Goal: Transaction & Acquisition: Purchase product/service

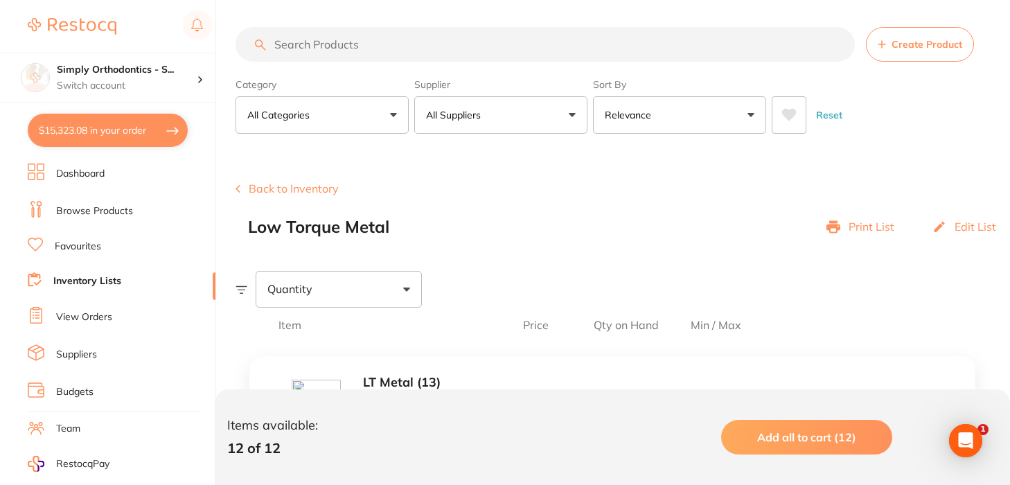
click at [86, 248] on link "Favourites" at bounding box center [78, 247] width 46 height 14
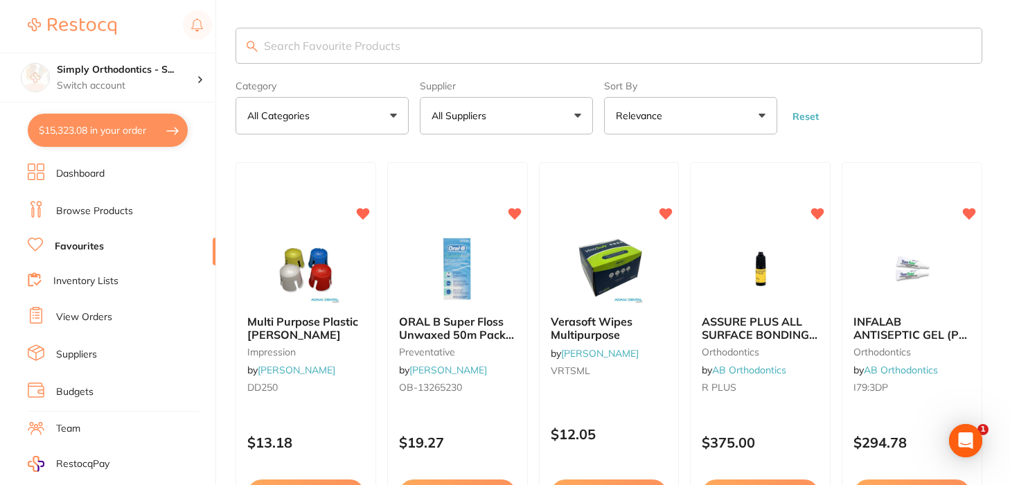
click at [486, 117] on p "All Suppliers" at bounding box center [462, 116] width 60 height 14
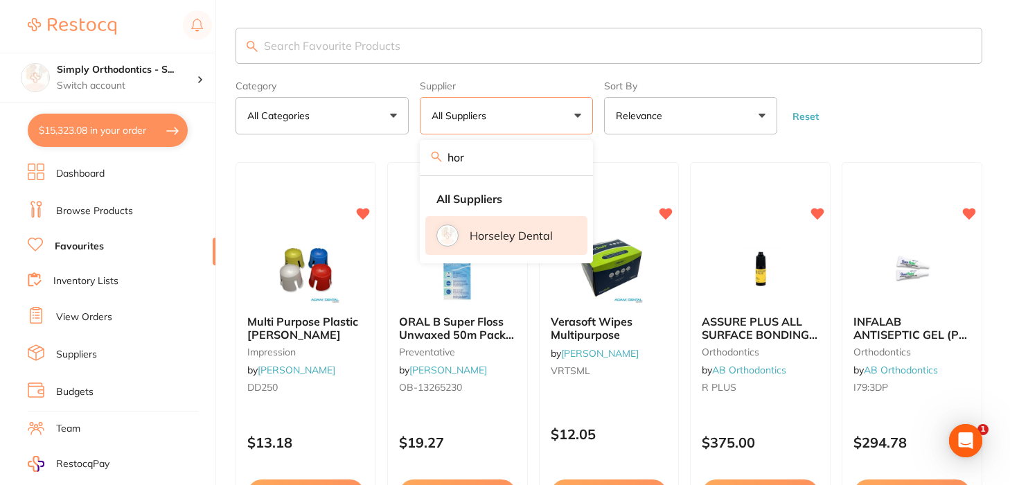
type input "hor"
click at [504, 242] on p "Horseley Dental" at bounding box center [511, 235] width 83 height 12
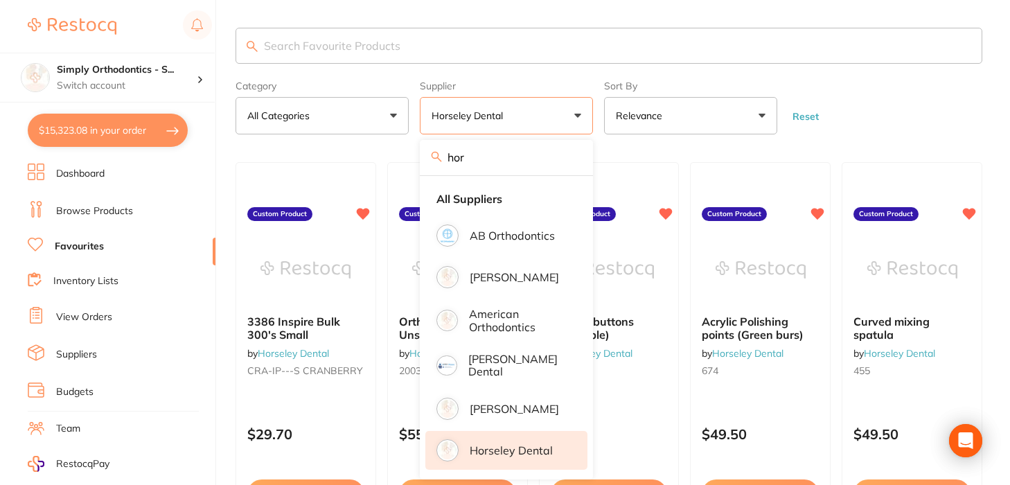
click at [932, 105] on form "Category All Categories All Categories No categories found Clear Category false…" at bounding box center [609, 105] width 747 height 60
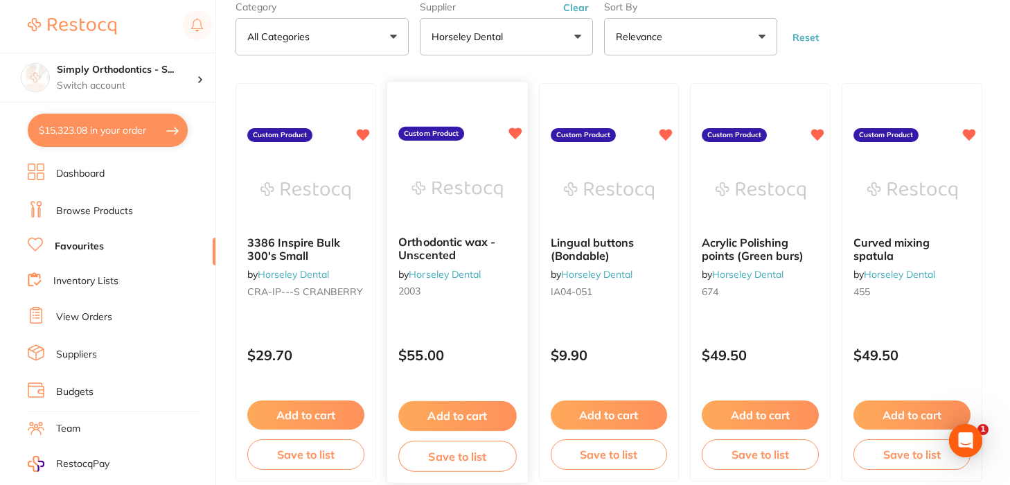
scroll to position [62, 0]
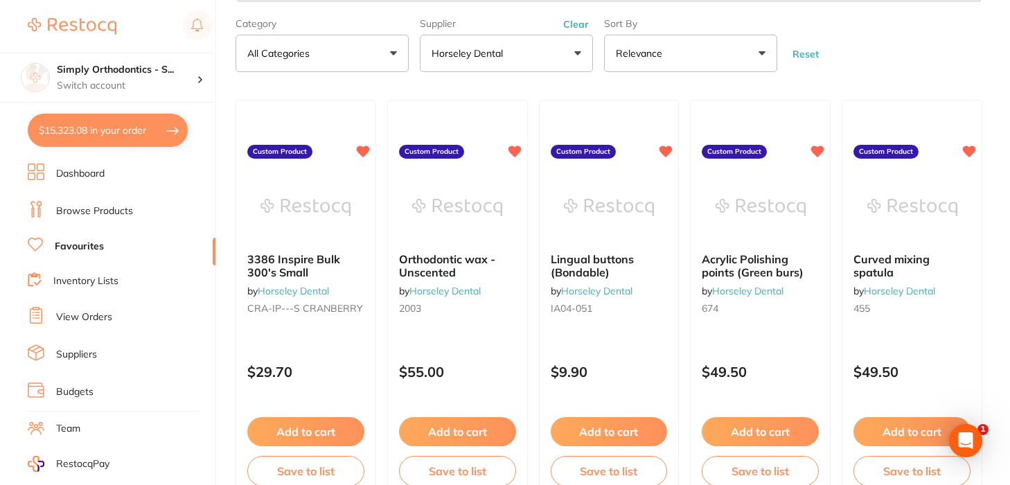
click at [87, 134] on button "$15,323.08 in your order" at bounding box center [108, 130] width 160 height 33
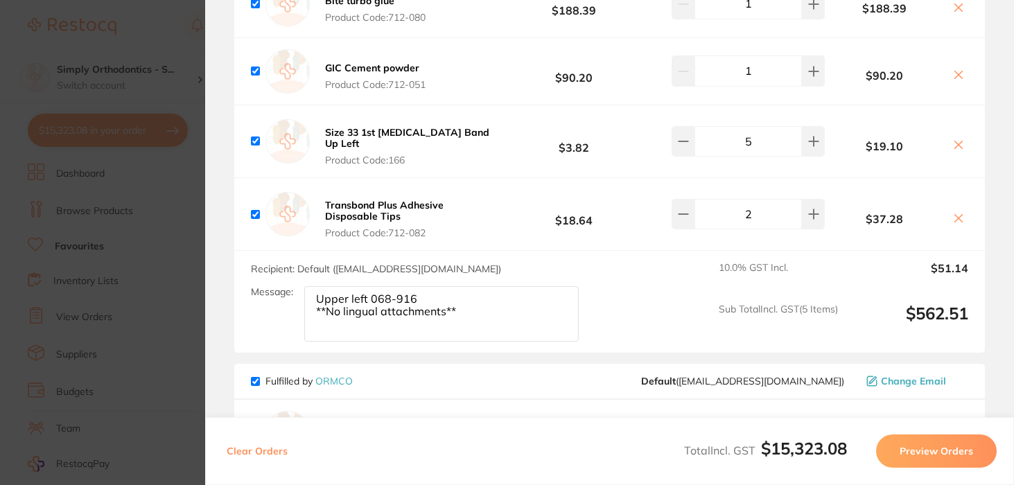
scroll to position [2447, 0]
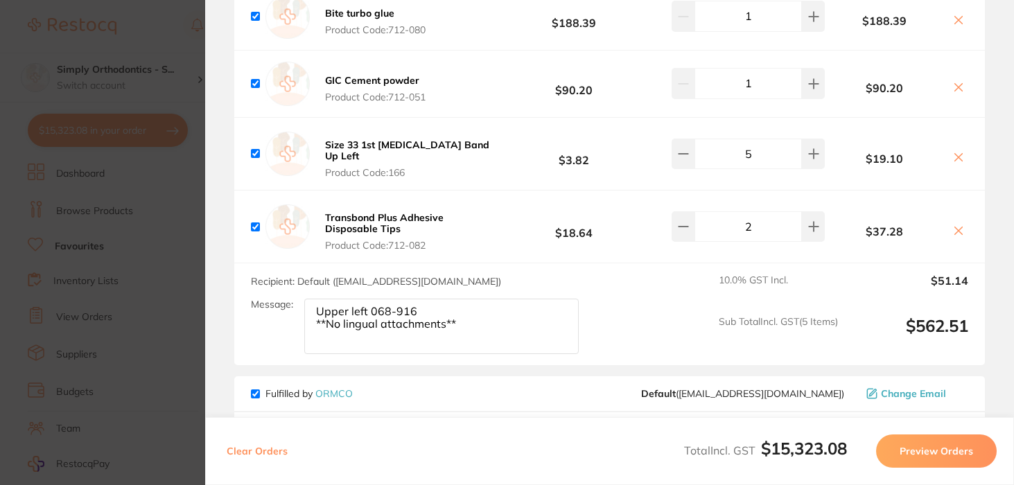
click at [473, 335] on textarea "Upper left 068-916 **No lingual attachments**" at bounding box center [441, 326] width 274 height 55
type textarea "Upper left 068-916 **No lingual attachments** Deliver to [GEOGRAPHIC_DATA]"
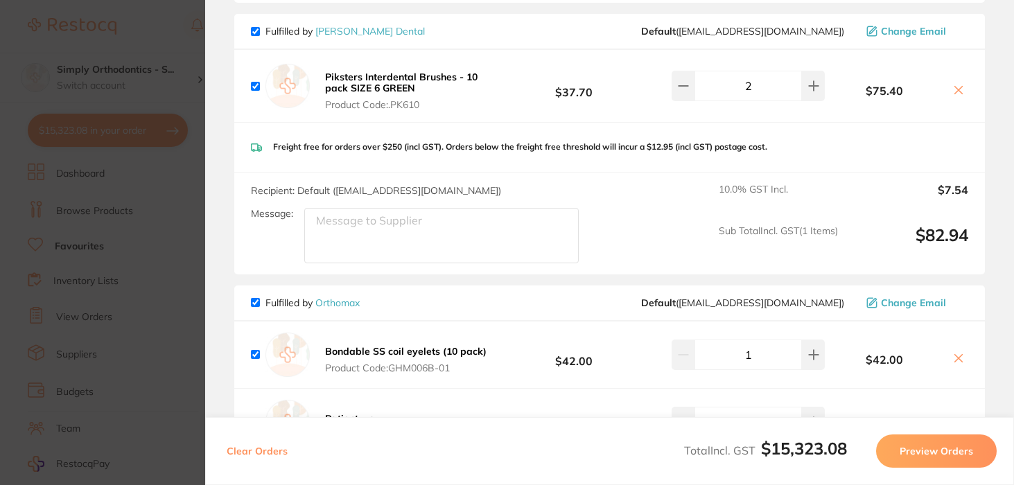
scroll to position [1755, 0]
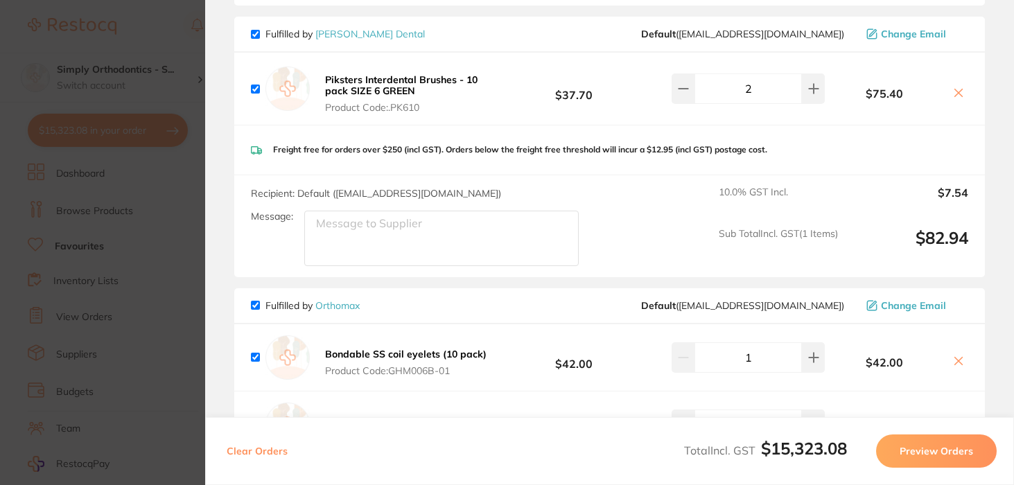
click at [367, 259] on textarea "Message:" at bounding box center [441, 238] width 274 height 55
type textarea "Deliver to [GEOGRAPHIC_DATA]"
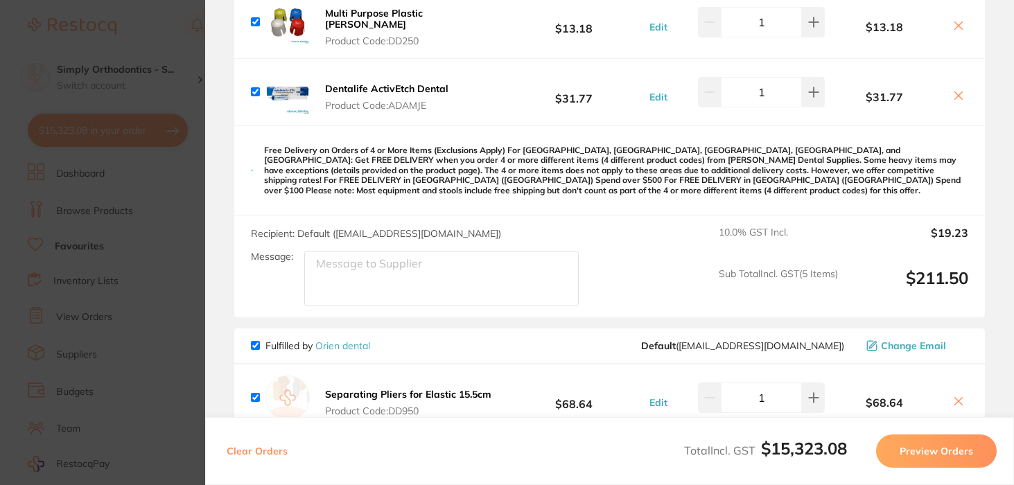
scroll to position [400, 0]
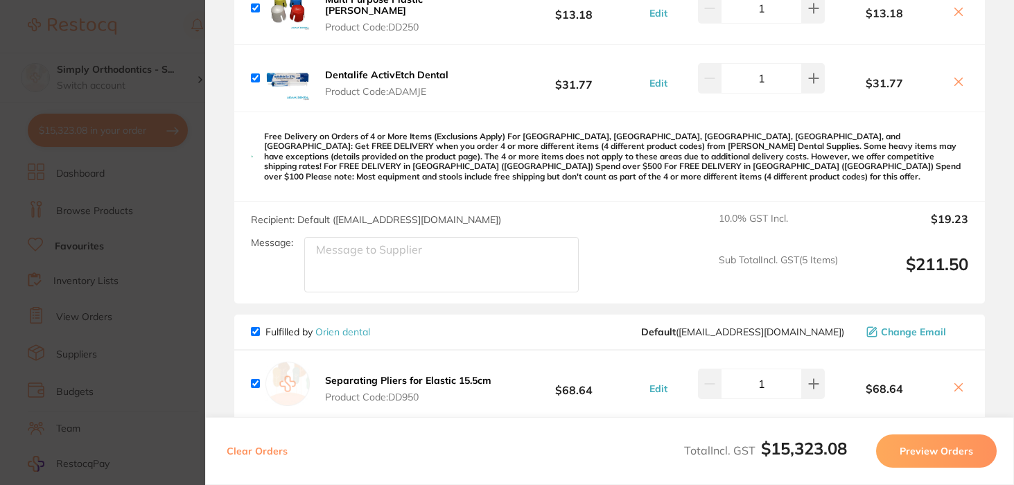
click at [464, 272] on textarea "Message:" at bounding box center [441, 264] width 274 height 55
type textarea "Deliver to [GEOGRAPHIC_DATA]"
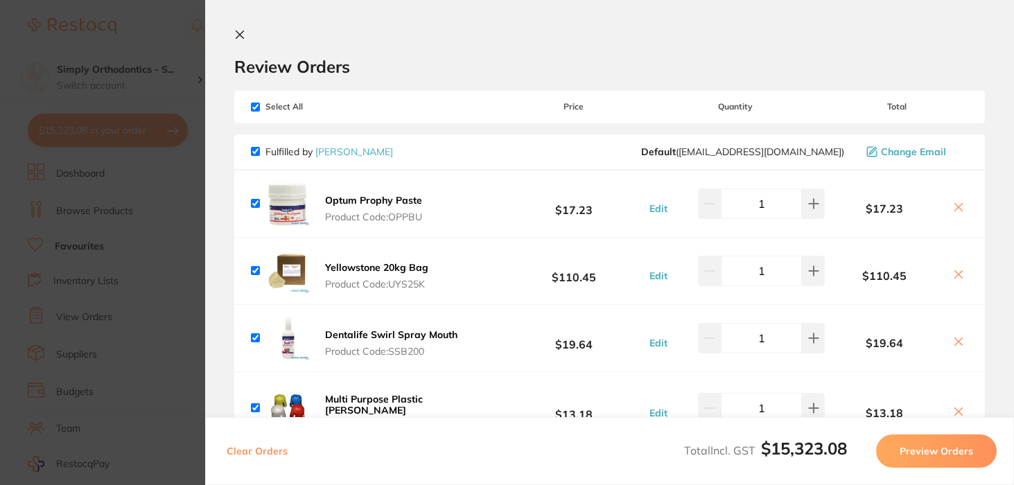
scroll to position [0, 0]
click at [240, 37] on icon at bounding box center [239, 34] width 11 height 11
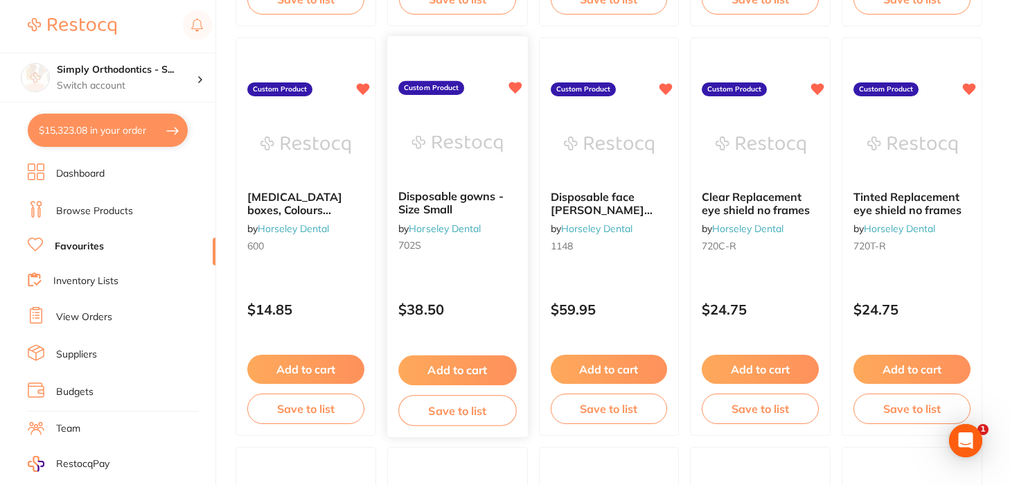
scroll to position [945, 0]
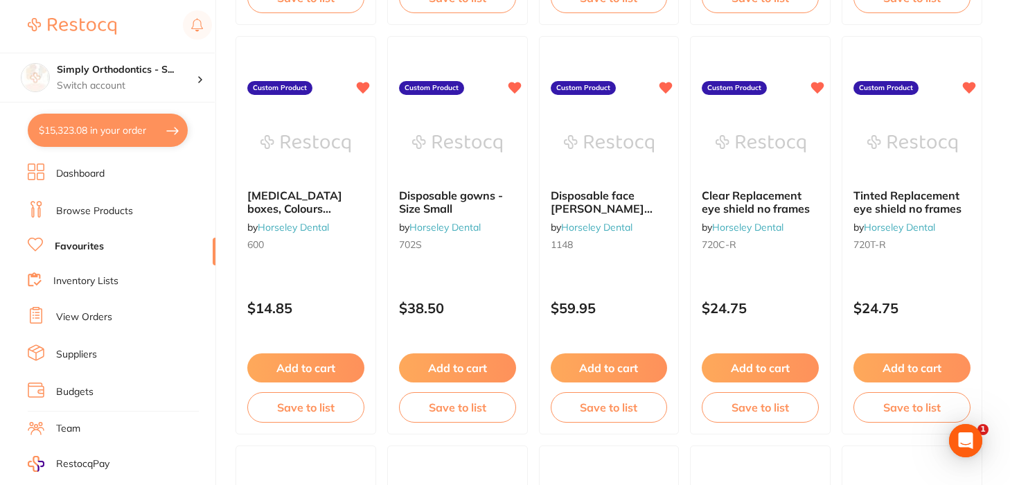
click at [73, 315] on link "View Orders" at bounding box center [84, 317] width 56 height 14
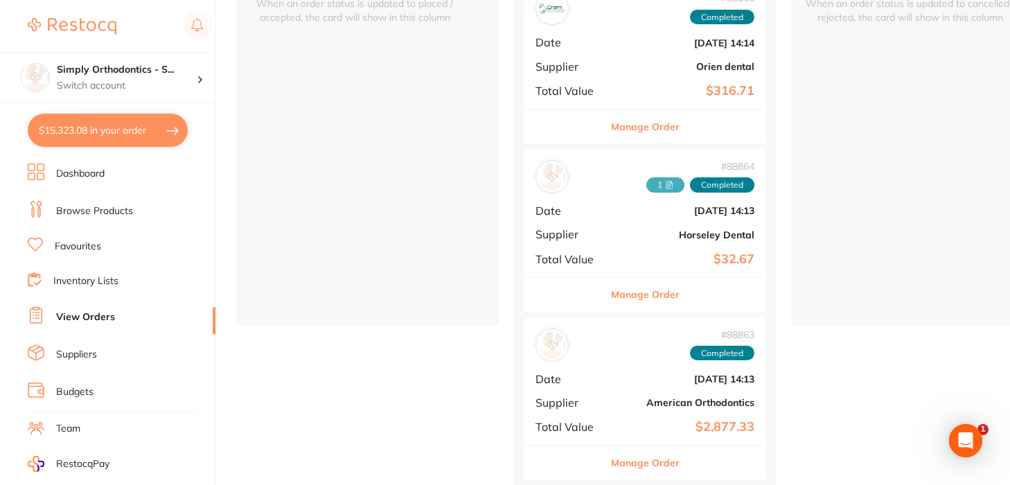
scroll to position [214, 0]
click at [644, 288] on button "Manage Order" at bounding box center [645, 293] width 69 height 33
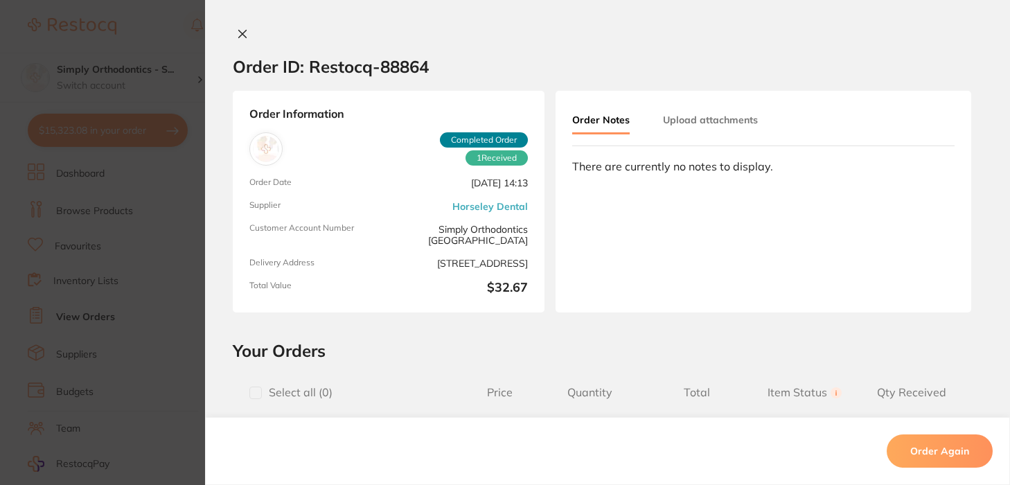
click at [240, 31] on icon at bounding box center [242, 33] width 11 height 11
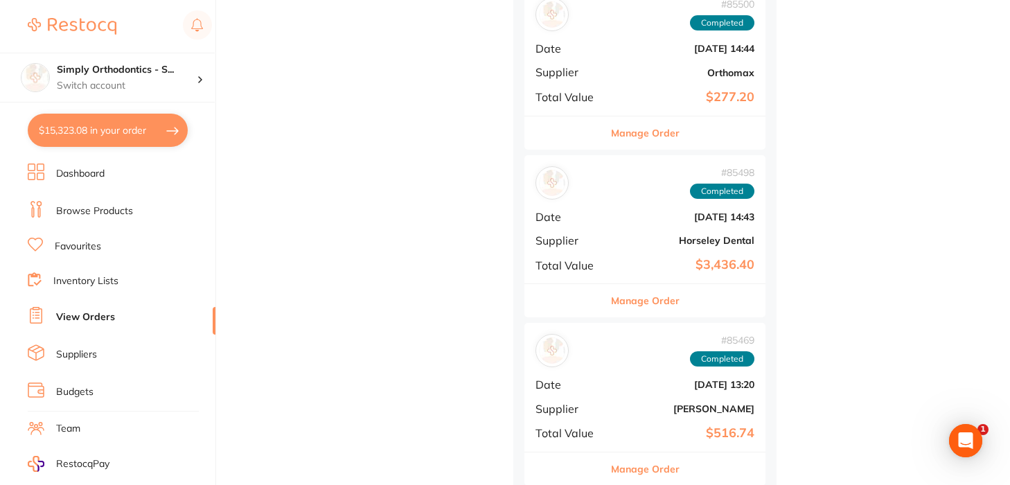
scroll to position [3400, 0]
click at [624, 285] on button "Manage Order" at bounding box center [645, 301] width 69 height 33
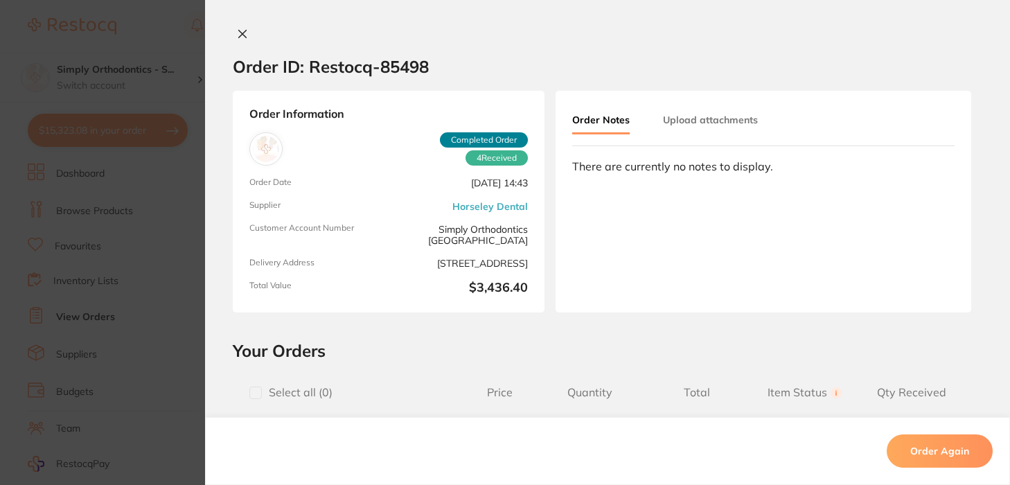
click at [243, 33] on icon at bounding box center [242, 33] width 11 height 11
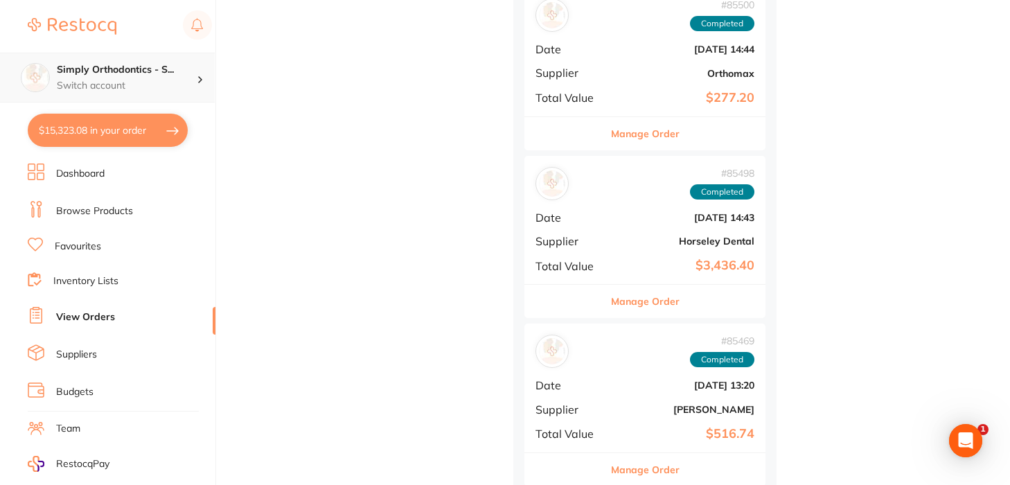
click at [131, 71] on h4 "Simply Orthodontics - S..." at bounding box center [127, 70] width 140 height 14
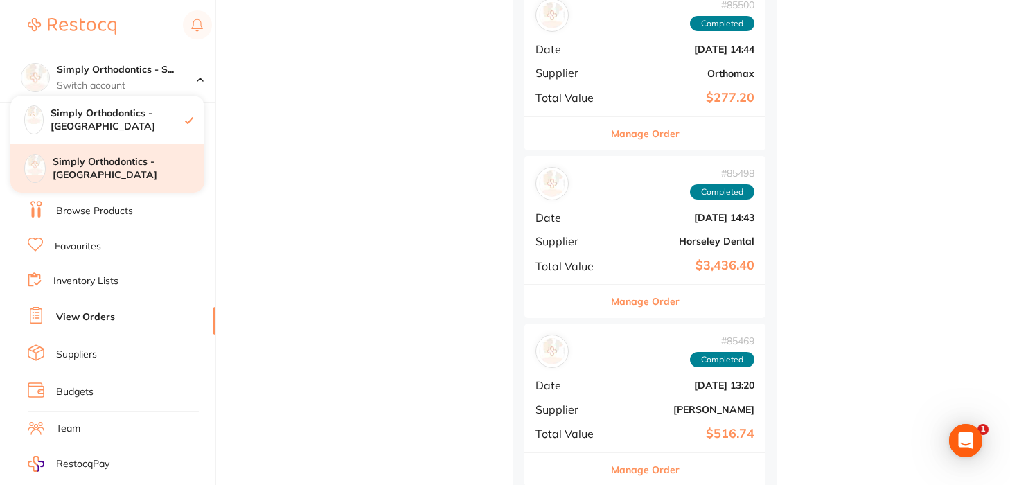
click at [118, 166] on h4 "Simply Orthodontics - [GEOGRAPHIC_DATA]" at bounding box center [129, 168] width 152 height 27
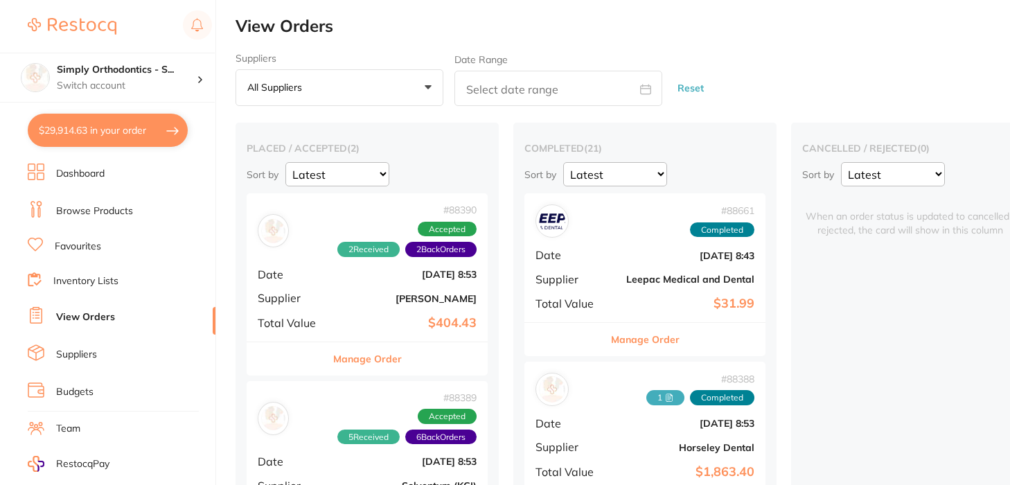
type input "1"
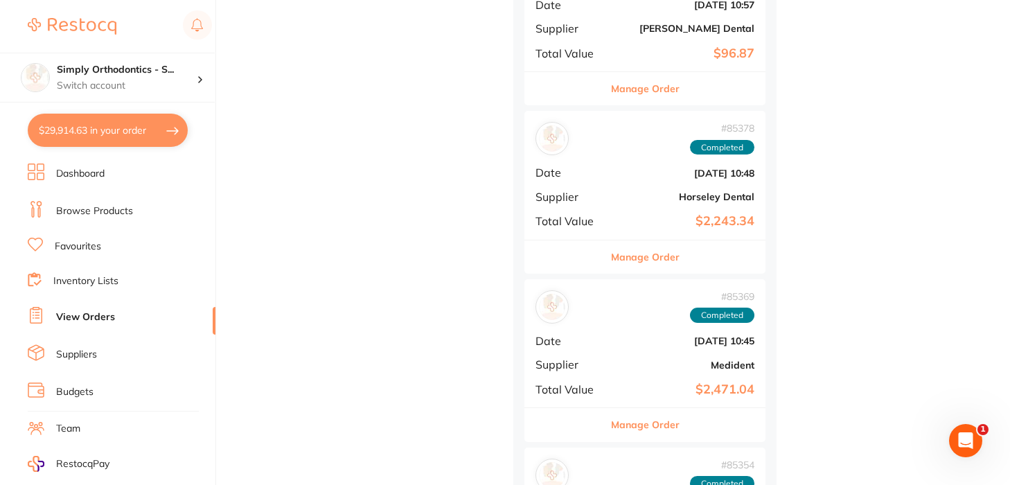
scroll to position [2771, 0]
click at [630, 241] on button "Manage Order" at bounding box center [645, 257] width 69 height 33
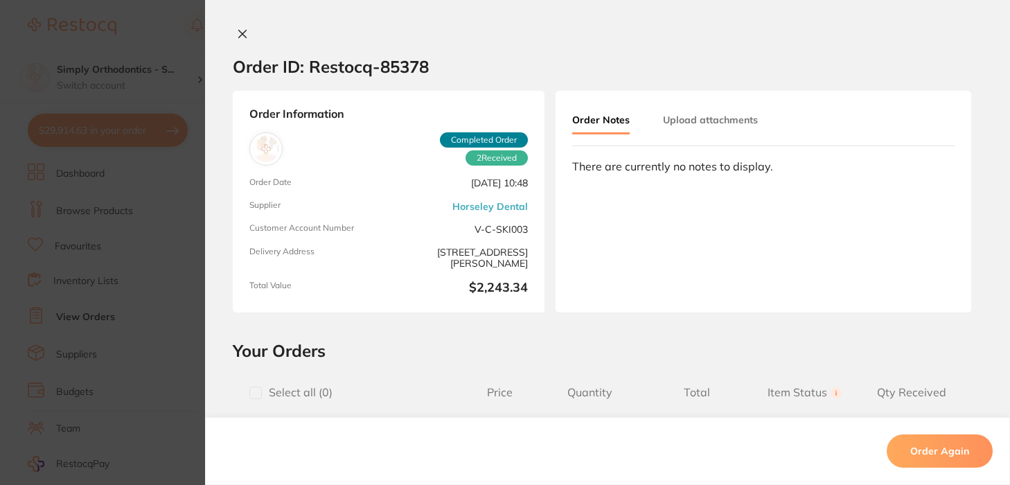
click at [239, 33] on icon at bounding box center [243, 34] width 8 height 8
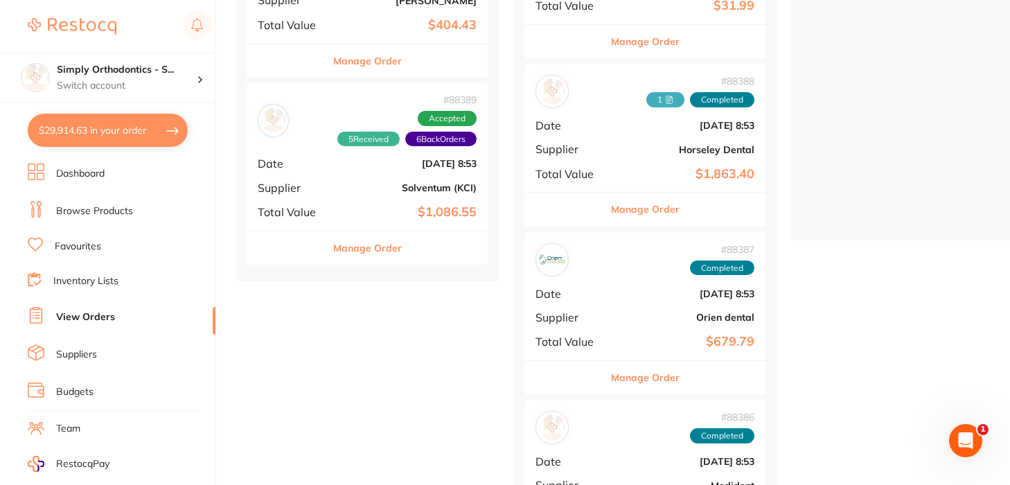
scroll to position [299, 0]
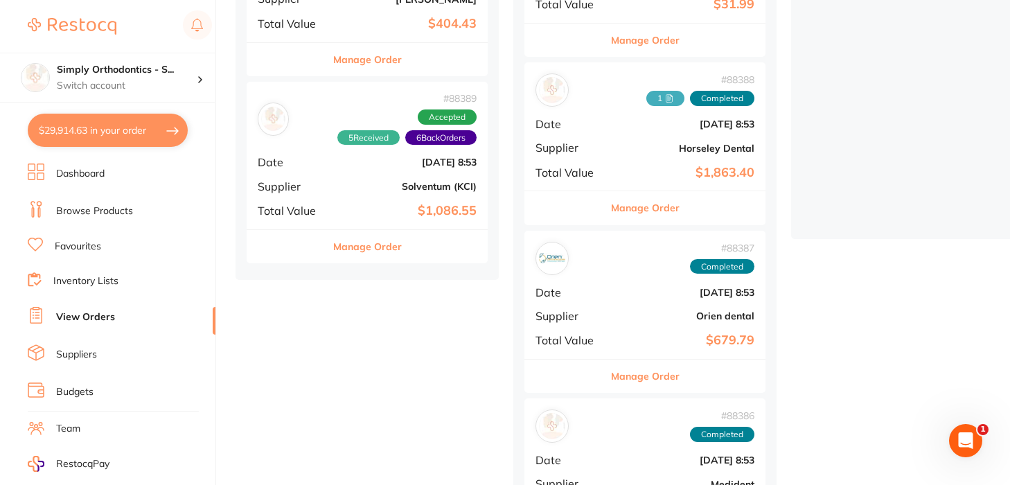
click at [633, 212] on button "Manage Order" at bounding box center [645, 207] width 69 height 33
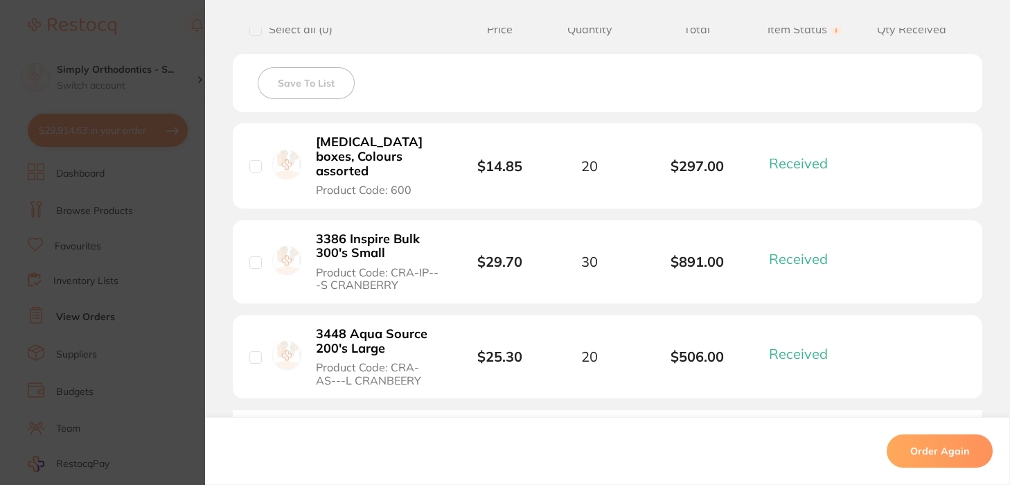
click at [171, 72] on section "Order ID: Restocq- 88388 Order Information 3 Received Completed Order Order Dat…" at bounding box center [505, 242] width 1010 height 485
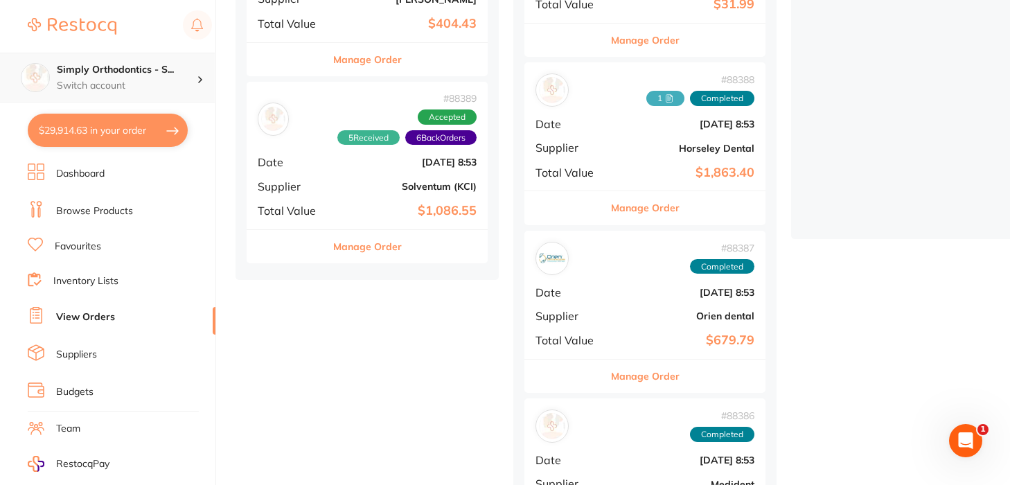
click at [130, 79] on p "Switch account" at bounding box center [127, 86] width 140 height 14
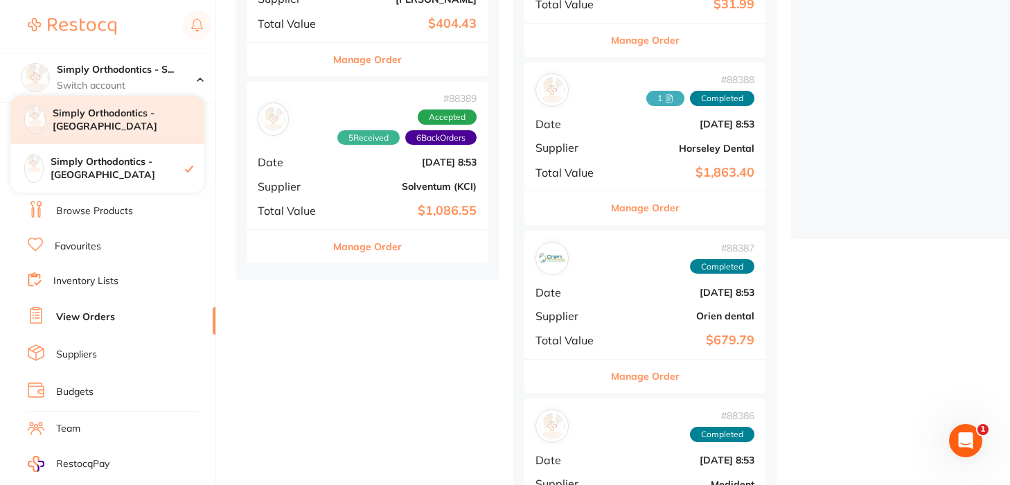
click at [137, 115] on h4 "Simply Orthodontics - [GEOGRAPHIC_DATA]" at bounding box center [129, 120] width 152 height 27
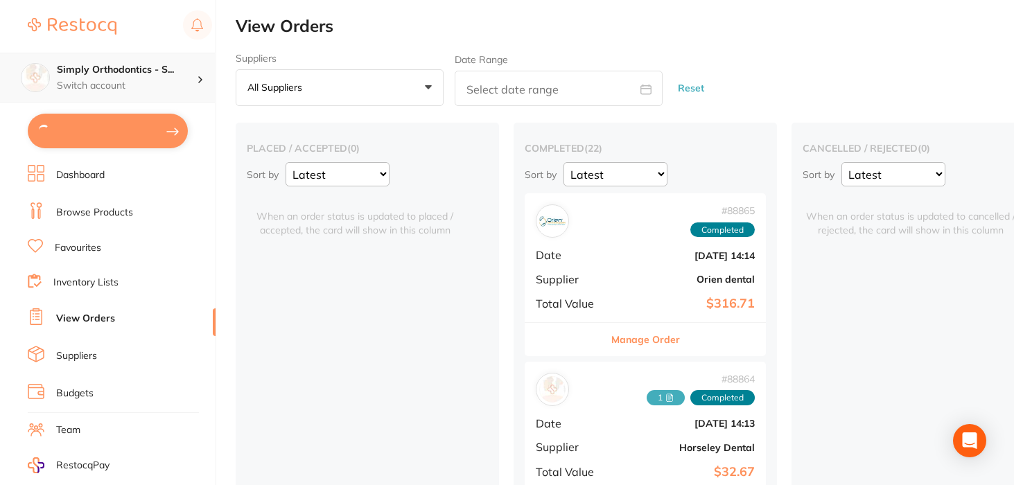
type input "2"
click at [142, 73] on h4 "Simply Orthodontics - S..." at bounding box center [127, 70] width 140 height 14
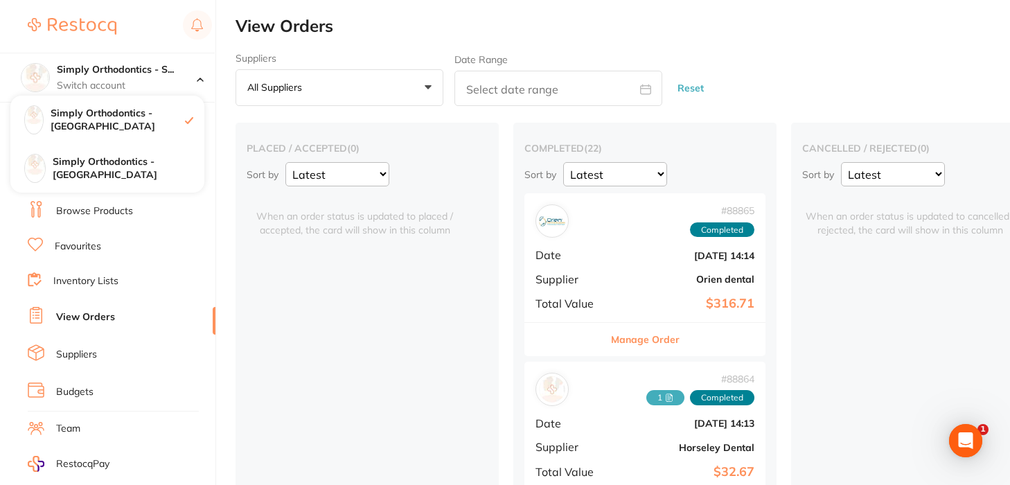
click at [233, 215] on div "$15,323.08 Simply Orthodontics - S... Switch account Simply Orthodontics - Sunb…" at bounding box center [505, 242] width 1010 height 485
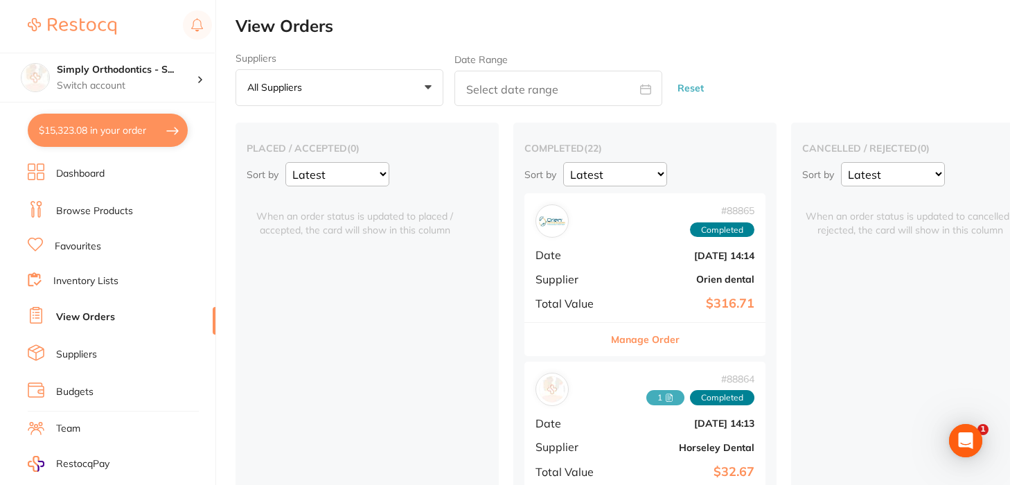
click at [70, 254] on ul "Dashboard Browse Products Favourites Inventory Lists View Orders Suppliers Budg…" at bounding box center [122, 403] width 188 height 478
click at [67, 243] on link "Favourites" at bounding box center [78, 247] width 46 height 14
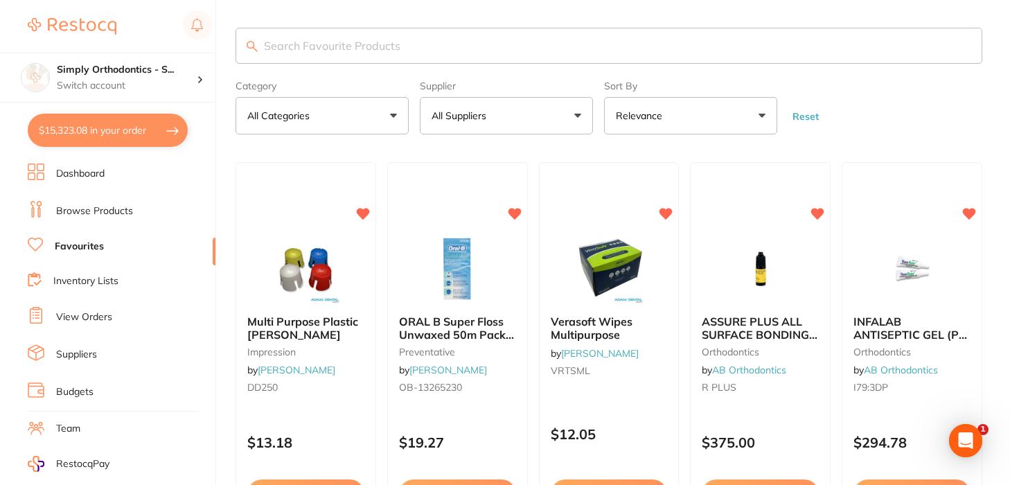
click at [537, 116] on button "All Suppliers" at bounding box center [506, 115] width 173 height 37
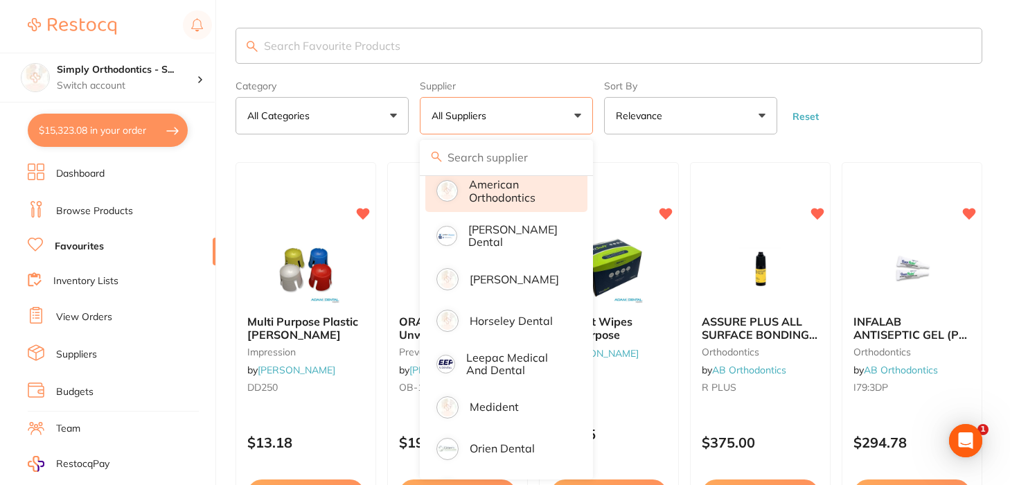
scroll to position [137, 0]
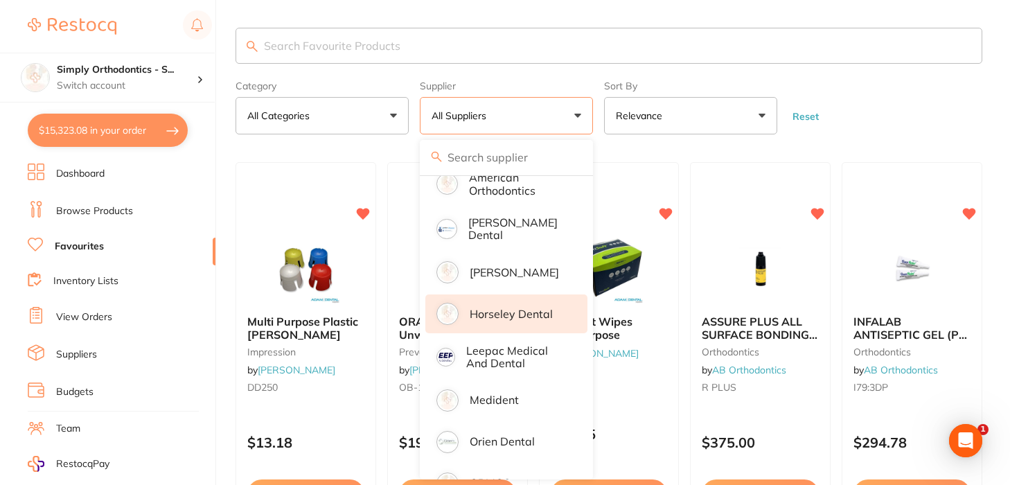
click at [484, 313] on p "Horseley Dental" at bounding box center [511, 314] width 83 height 12
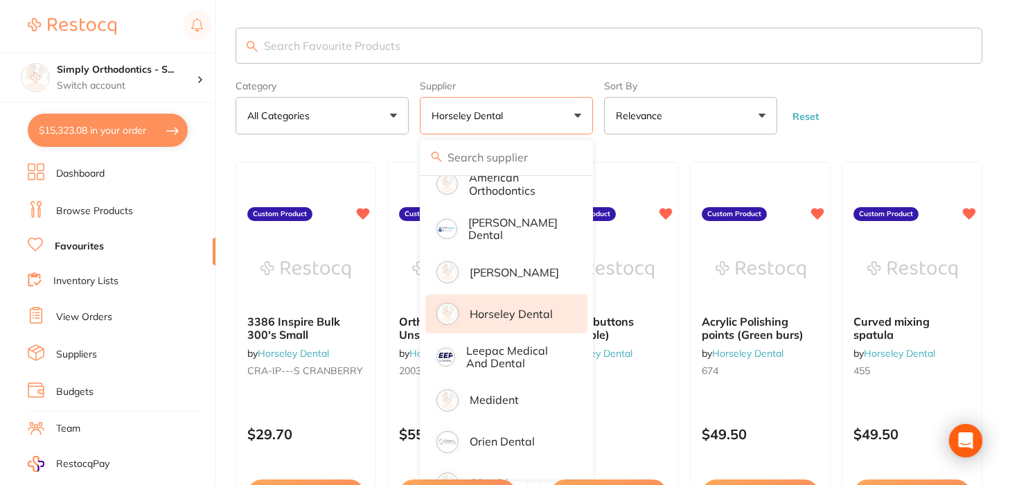
click at [891, 98] on form "Category All Categories All Categories No categories found Clear Category false…" at bounding box center [609, 105] width 747 height 60
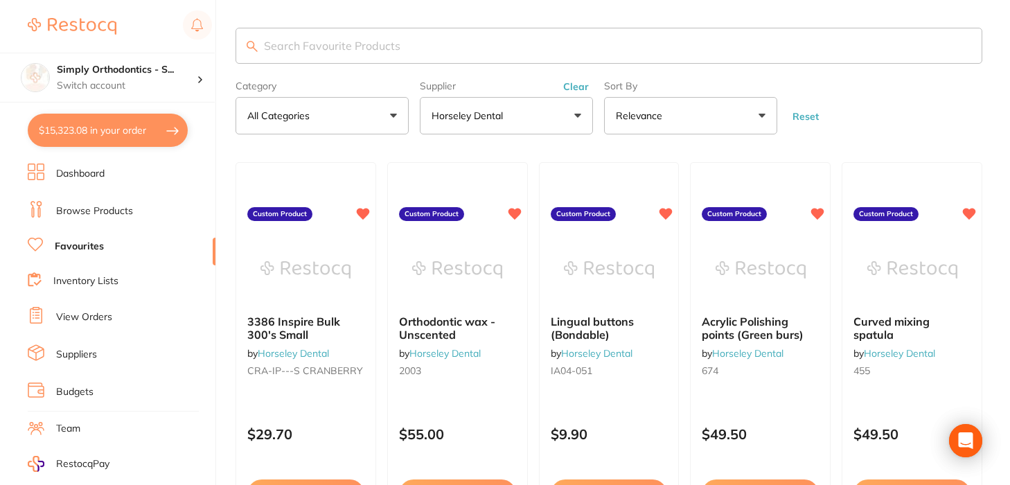
click at [913, 124] on form "Category All Categories All Categories No categories found Clear Category false…" at bounding box center [609, 105] width 747 height 60
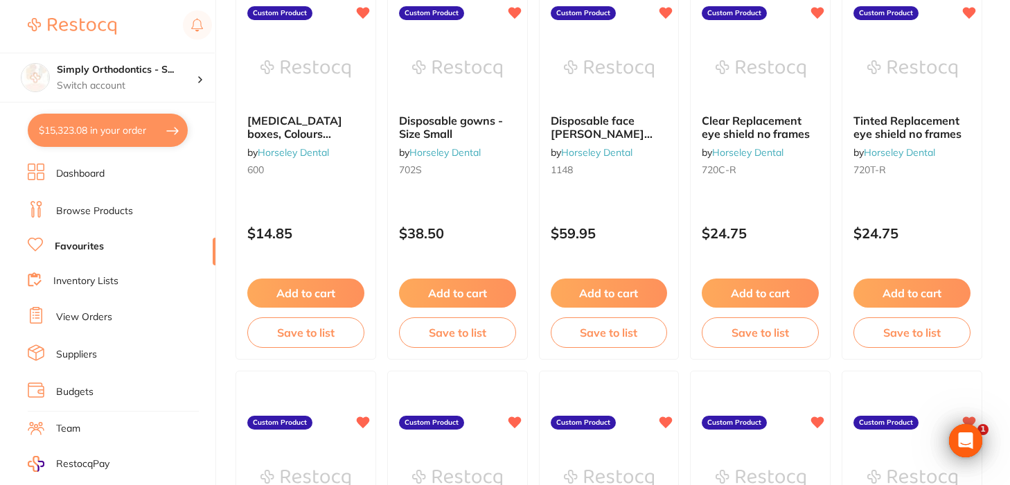
scroll to position [1019, 0]
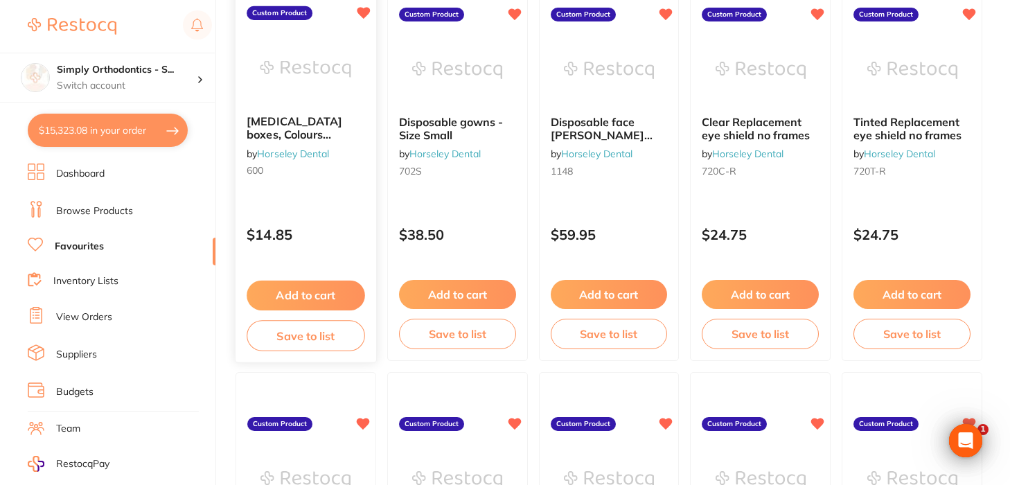
click at [314, 297] on button "Add to cart" at bounding box center [306, 296] width 118 height 30
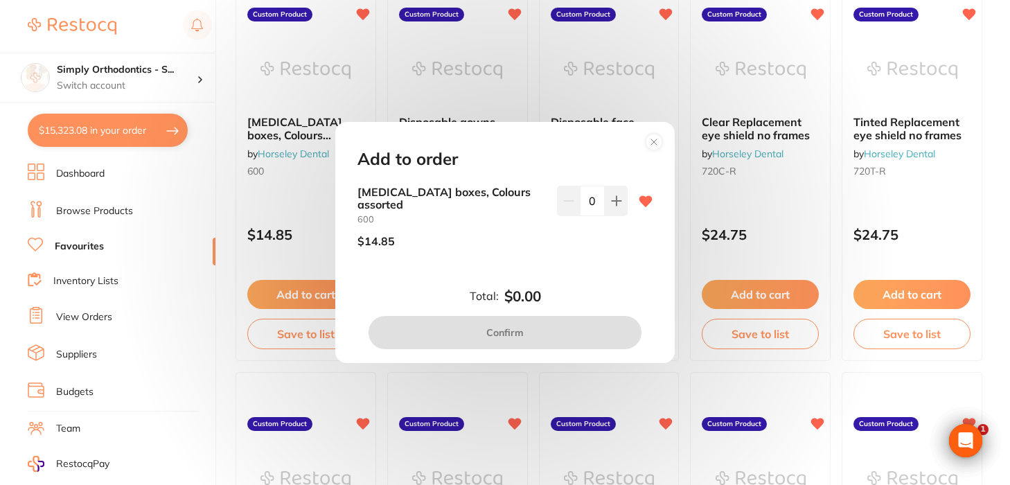
click at [585, 205] on input "0" at bounding box center [592, 201] width 25 height 30
type input "20"
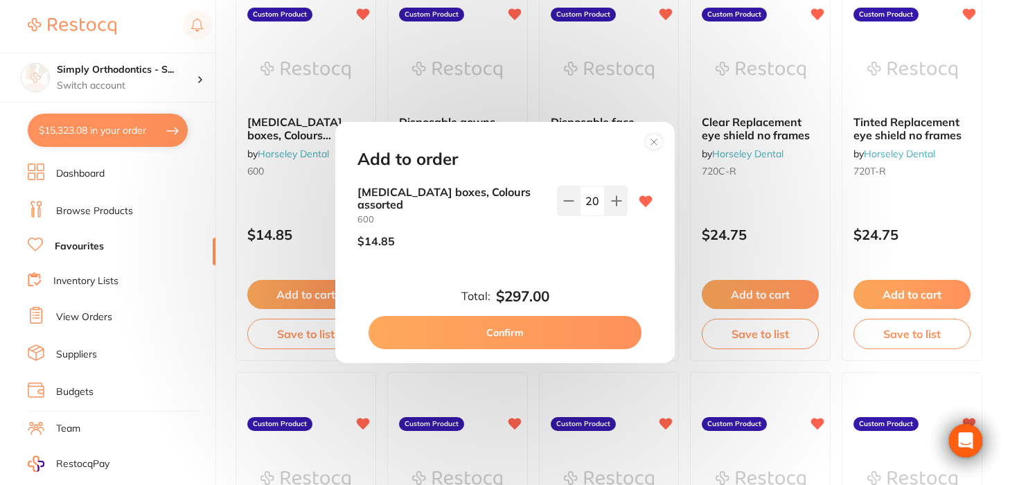
click at [588, 257] on div "Retainer boxes, Colours assorted 600 $14.85 20" at bounding box center [505, 234] width 328 height 96
click at [515, 323] on button "Confirm" at bounding box center [505, 332] width 273 height 33
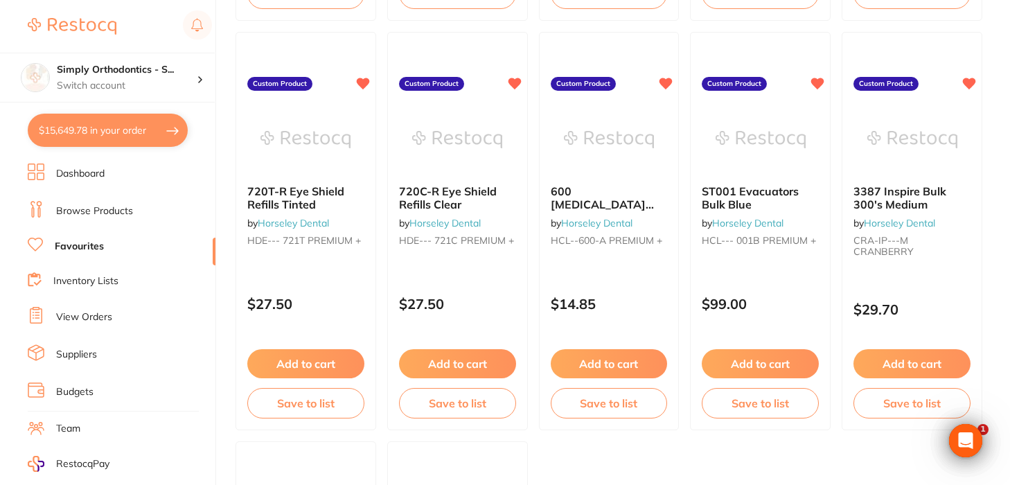
scroll to position [2584, 0]
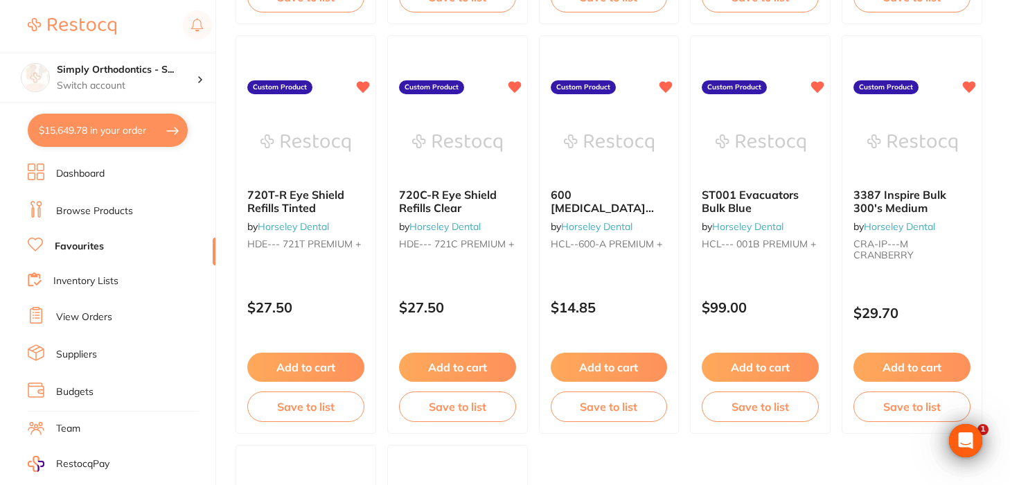
click at [107, 132] on button "$15,649.78 in your order" at bounding box center [108, 130] width 160 height 33
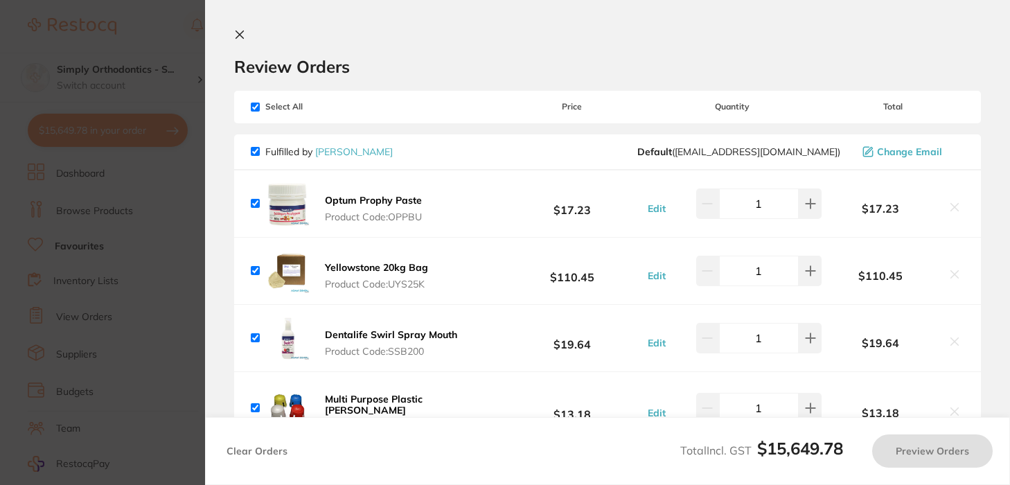
checkbox input "true"
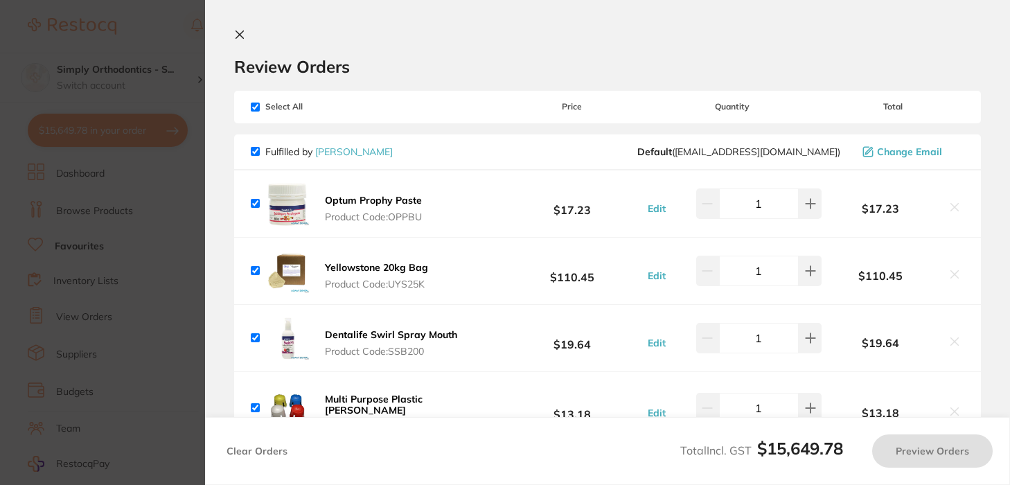
checkbox input "true"
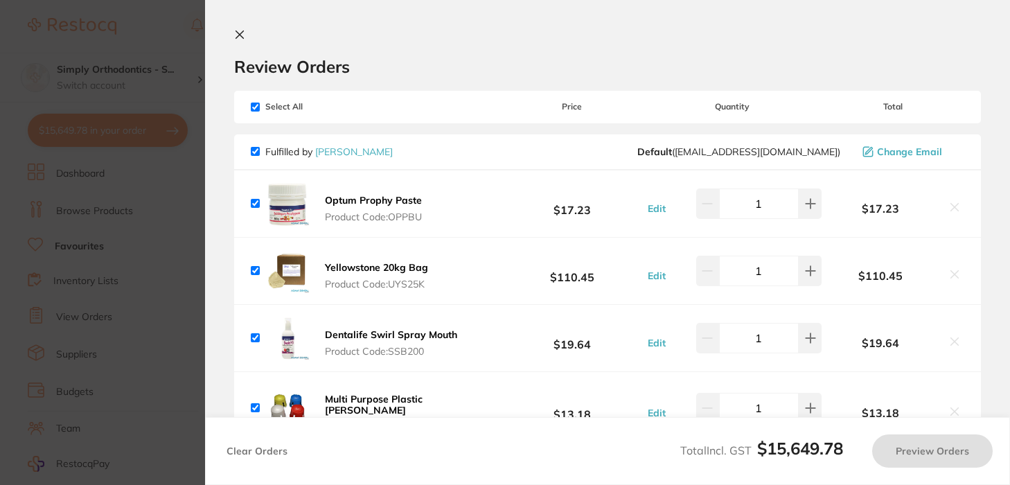
checkbox input "true"
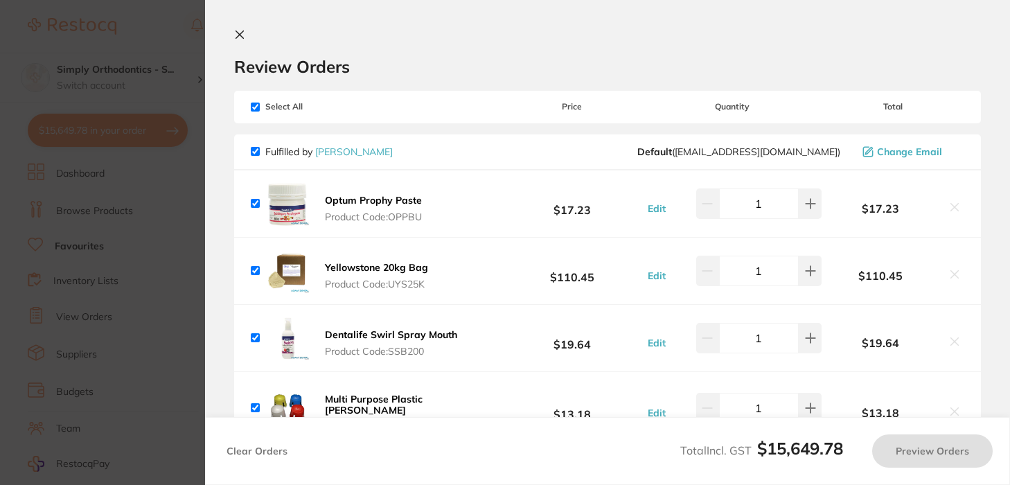
checkbox input "true"
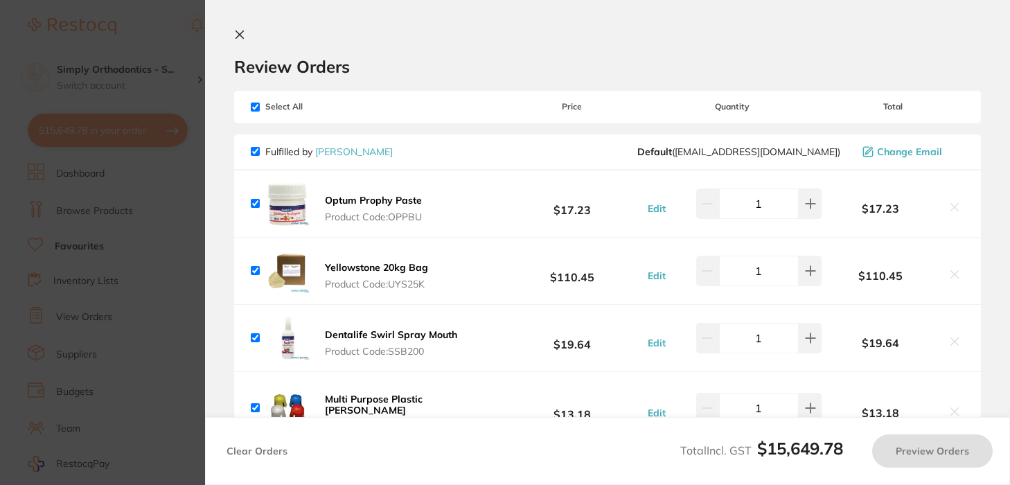
checkbox input "true"
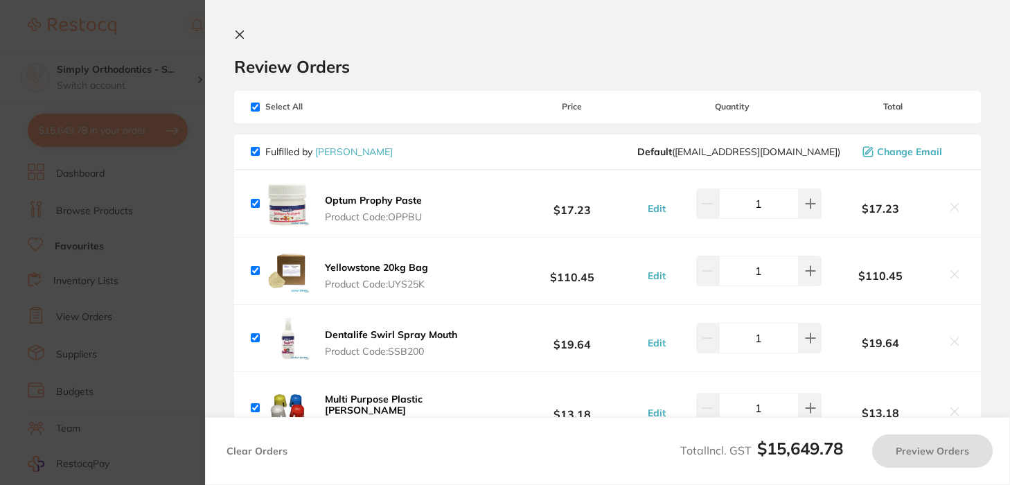
checkbox input "true"
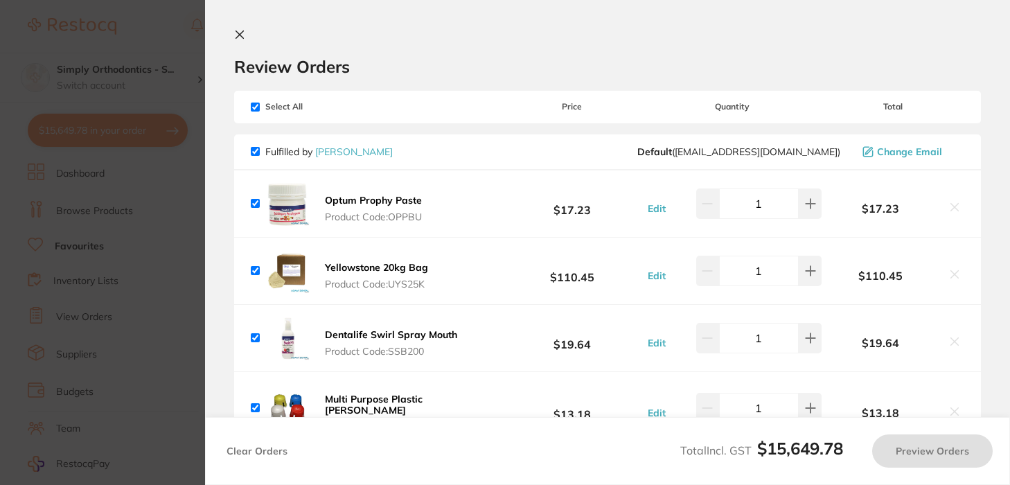
checkbox input "true"
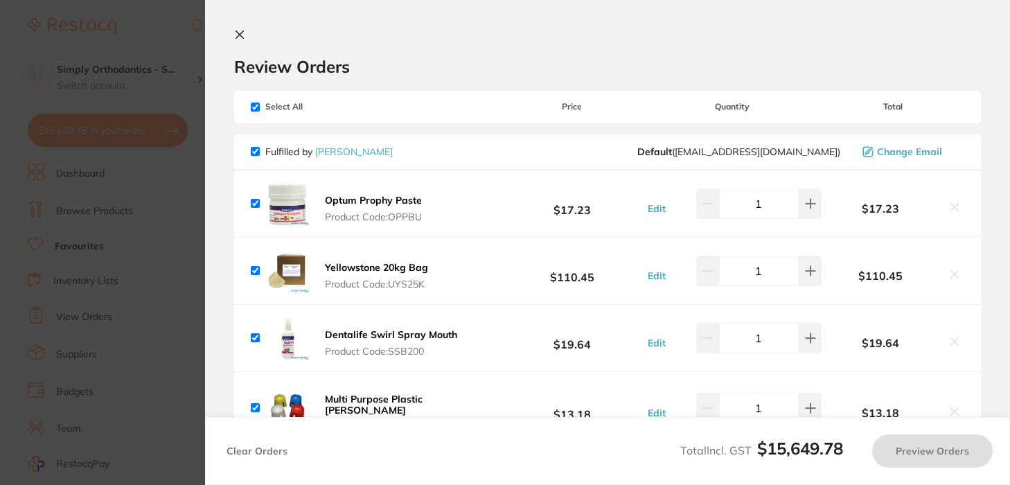
checkbox input "true"
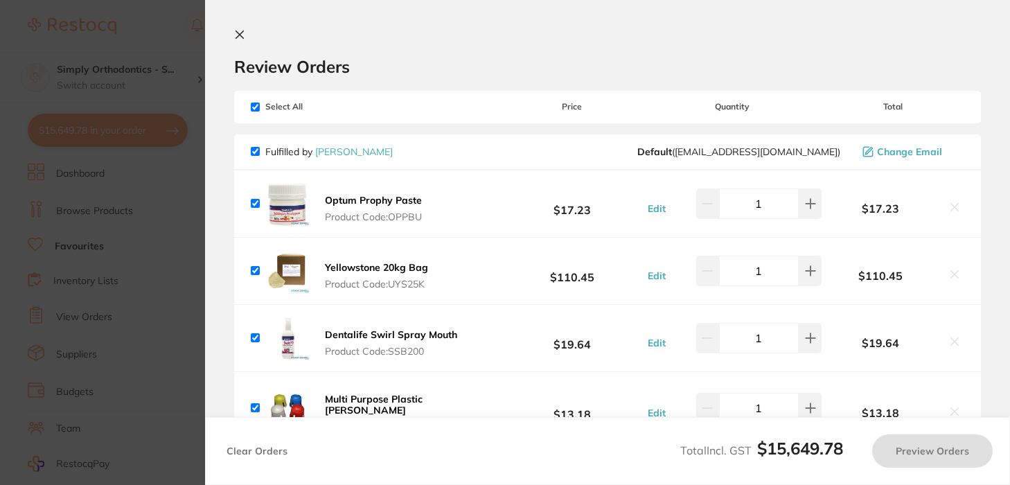
checkbox input "true"
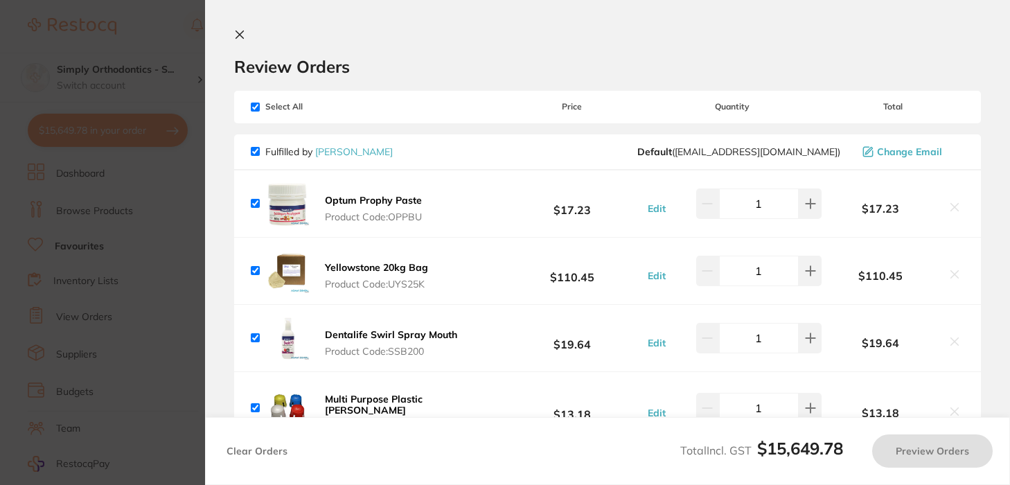
checkbox input "true"
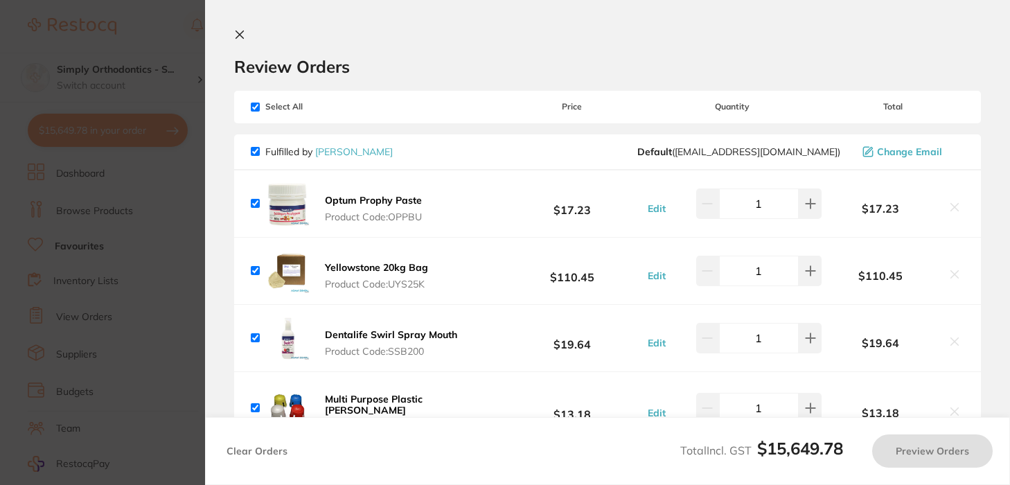
checkbox input "true"
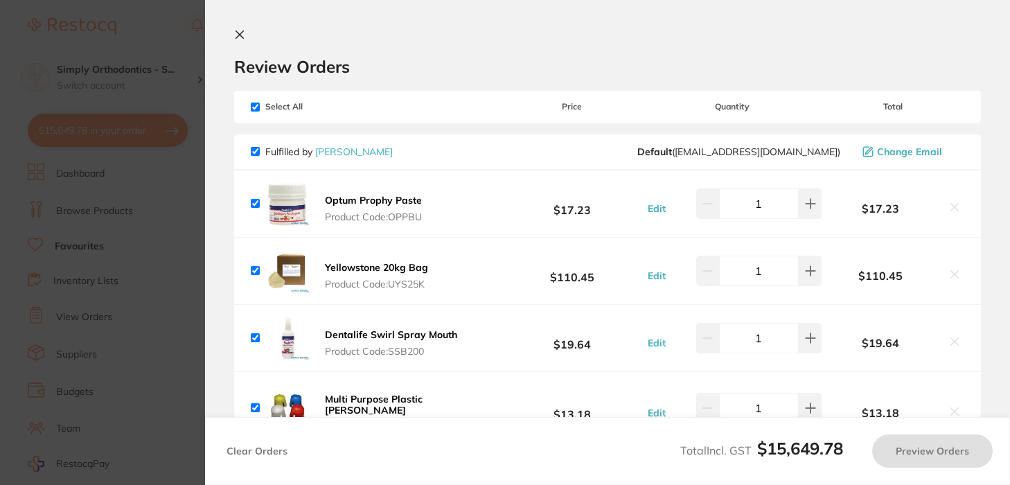
checkbox input "true"
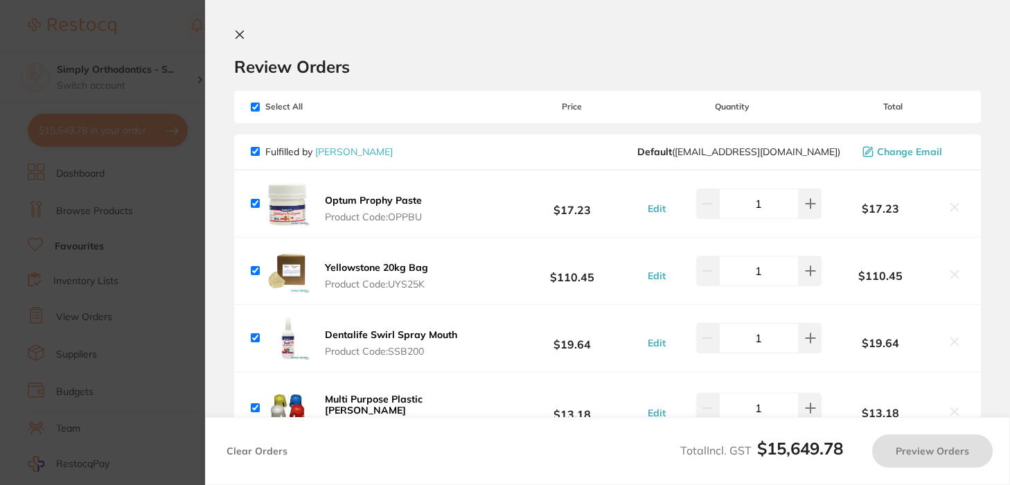
checkbox input "true"
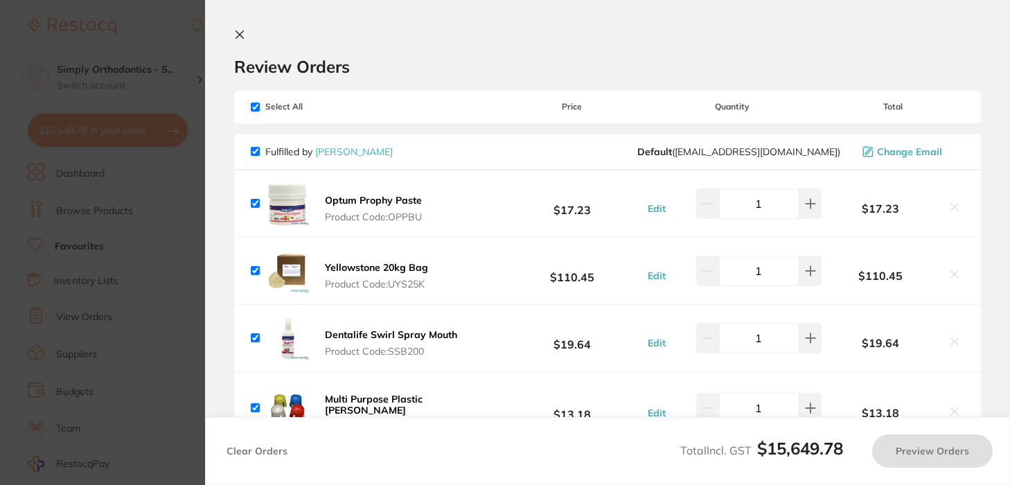
checkbox input "true"
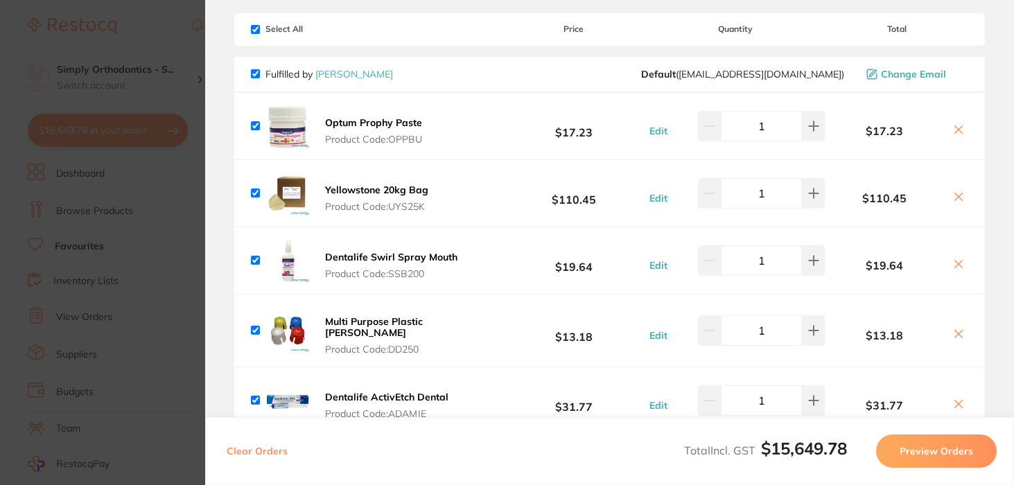
scroll to position [81, 0]
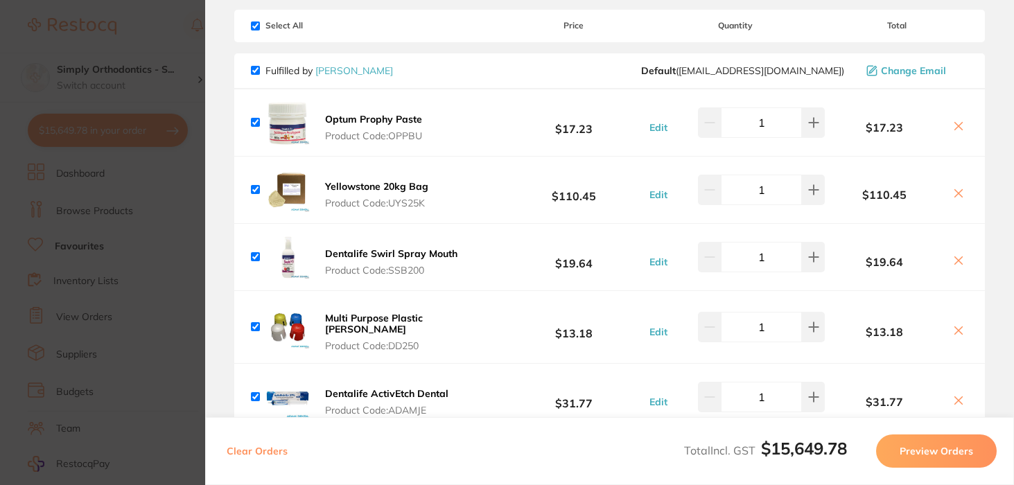
click at [956, 329] on icon at bounding box center [959, 331] width 8 height 8
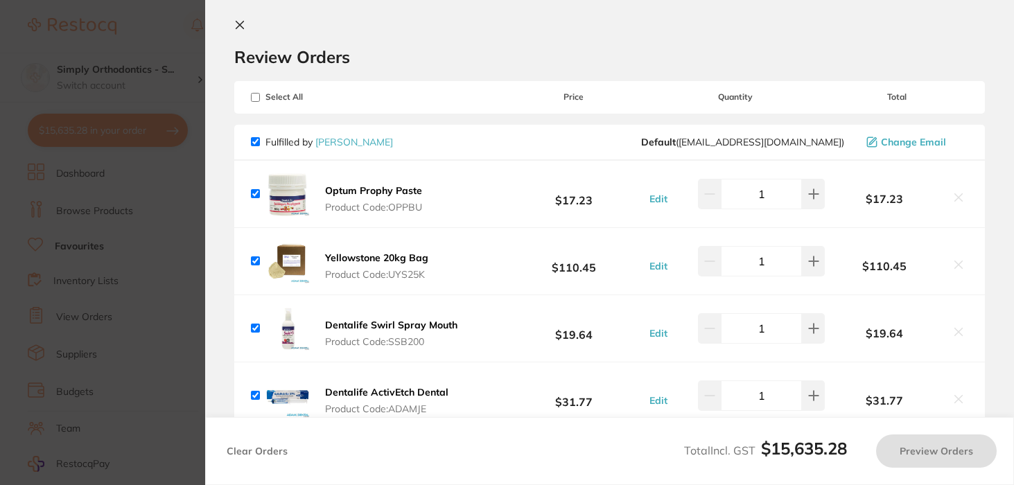
scroll to position [0, 0]
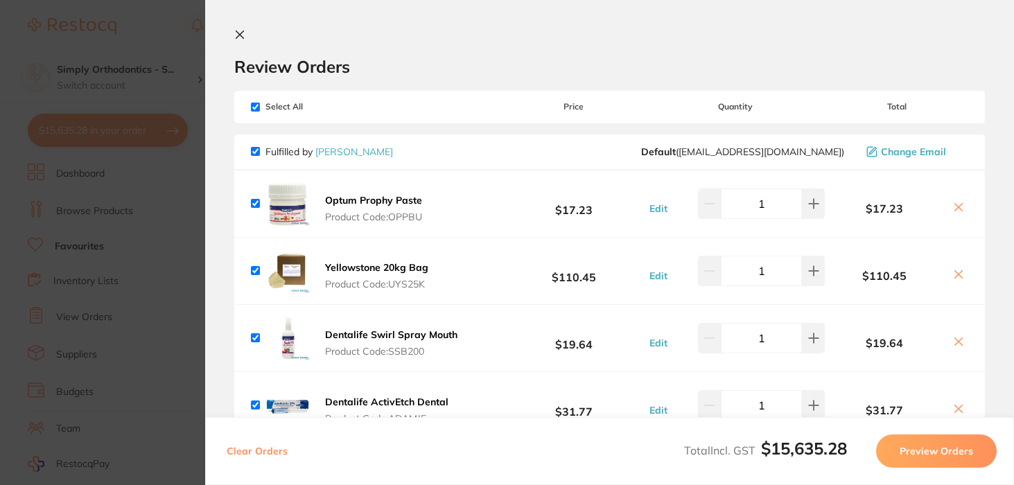
checkbox input "true"
click at [241, 37] on icon at bounding box center [240, 35] width 8 height 8
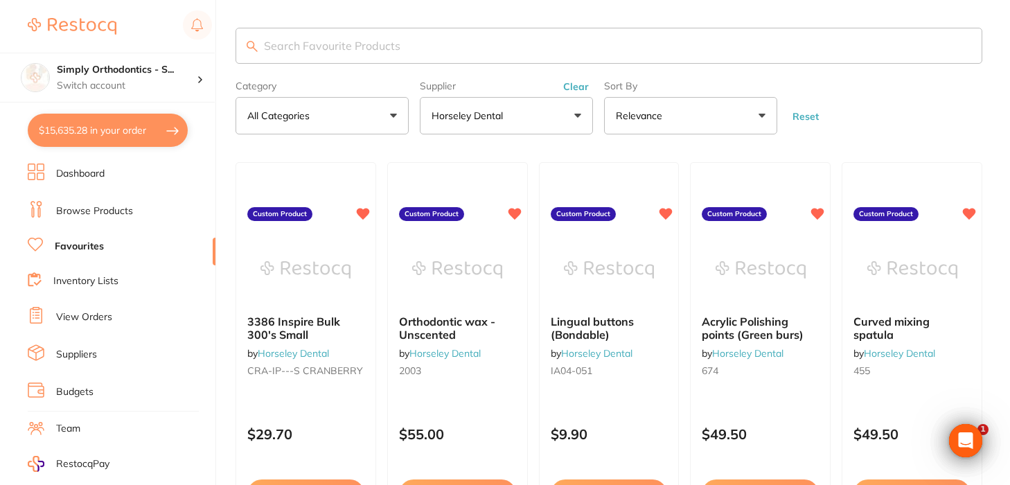
click at [538, 117] on button "Horseley Dental" at bounding box center [506, 115] width 173 height 37
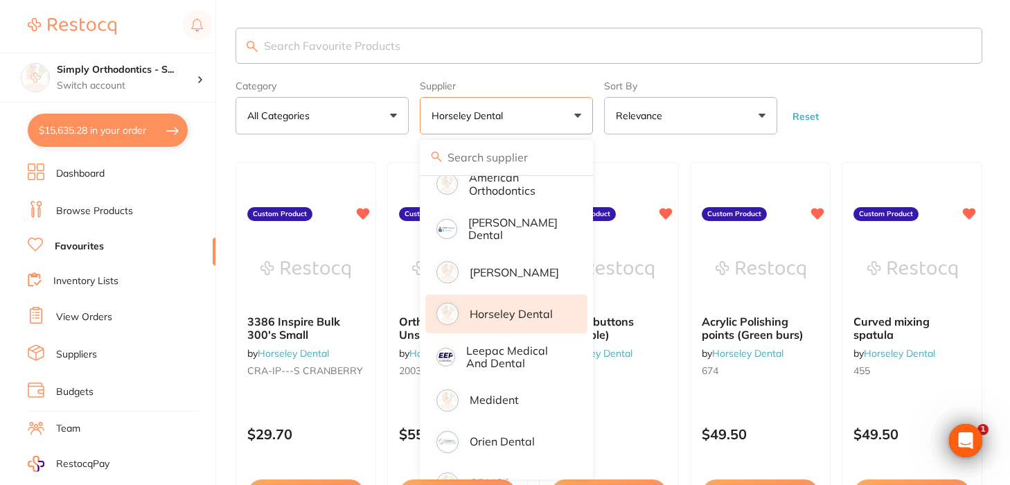
click at [514, 315] on p "Horseley Dental" at bounding box center [511, 314] width 83 height 12
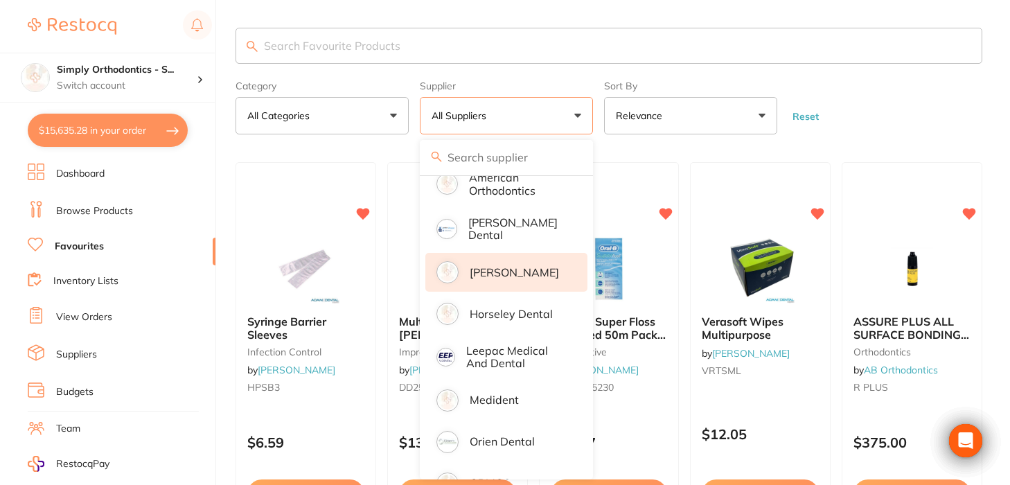
click at [504, 272] on p "[PERSON_NAME]" at bounding box center [514, 272] width 89 height 12
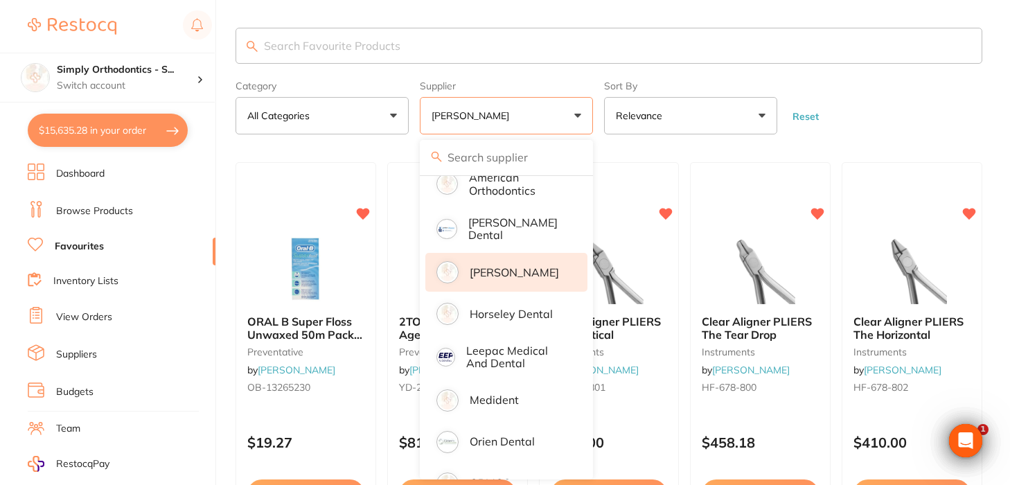
click at [904, 95] on form "Category All Categories All Categories handpieces instruments preventative Clea…" at bounding box center [609, 105] width 747 height 60
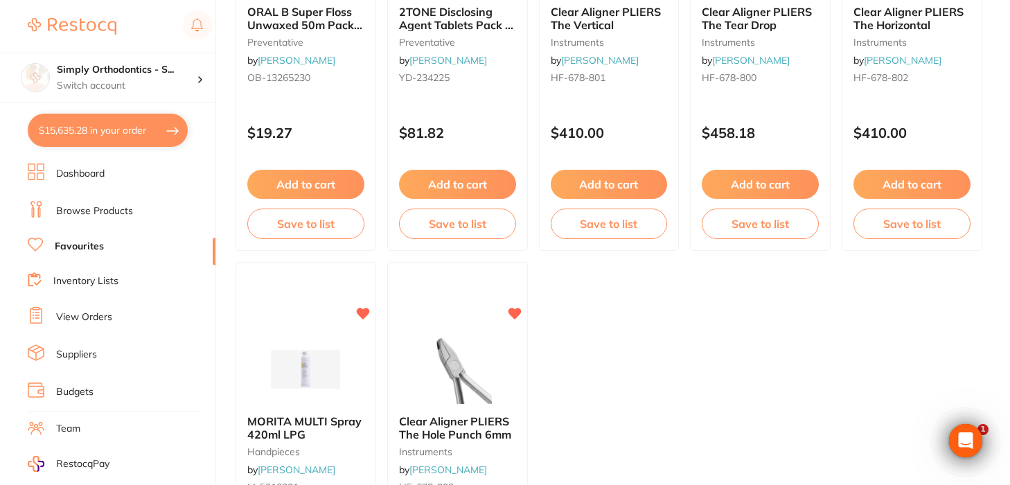
scroll to position [302, 0]
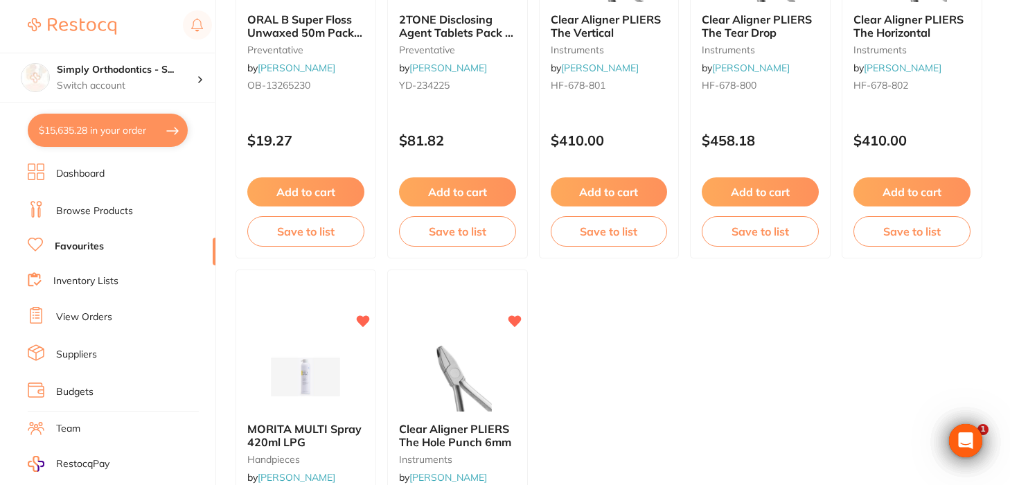
click at [83, 121] on button "$15,635.28 in your order" at bounding box center [108, 130] width 160 height 33
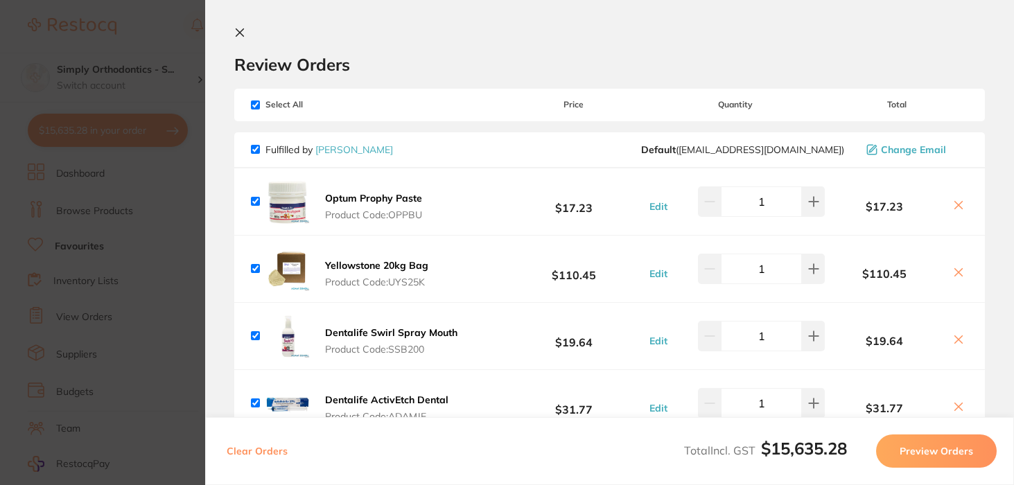
scroll to position [0, 0]
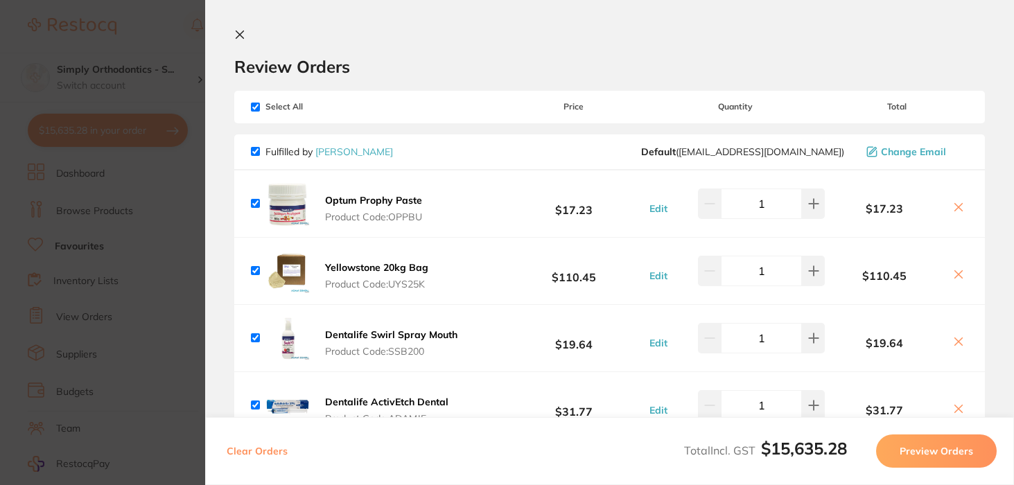
click at [244, 30] on icon at bounding box center [239, 34] width 11 height 11
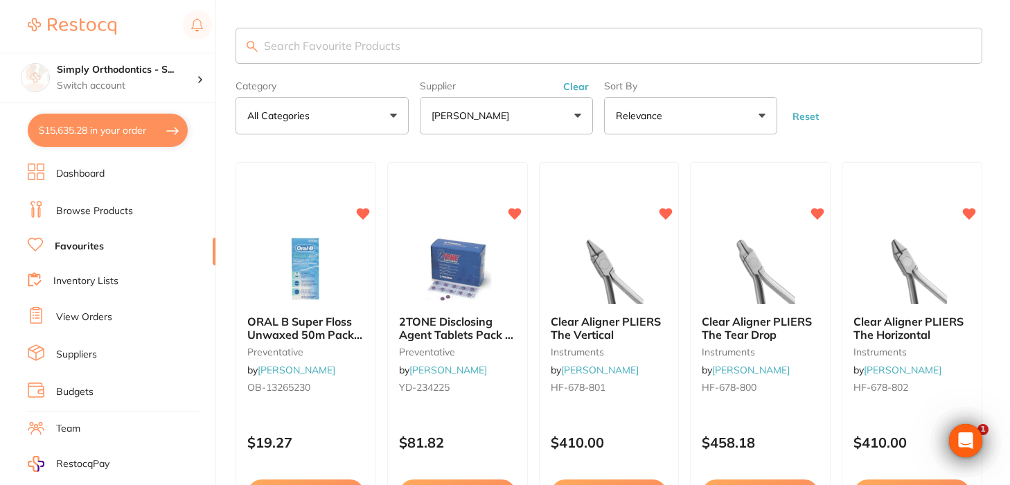
click at [565, 89] on button "Clear" at bounding box center [576, 86] width 34 height 12
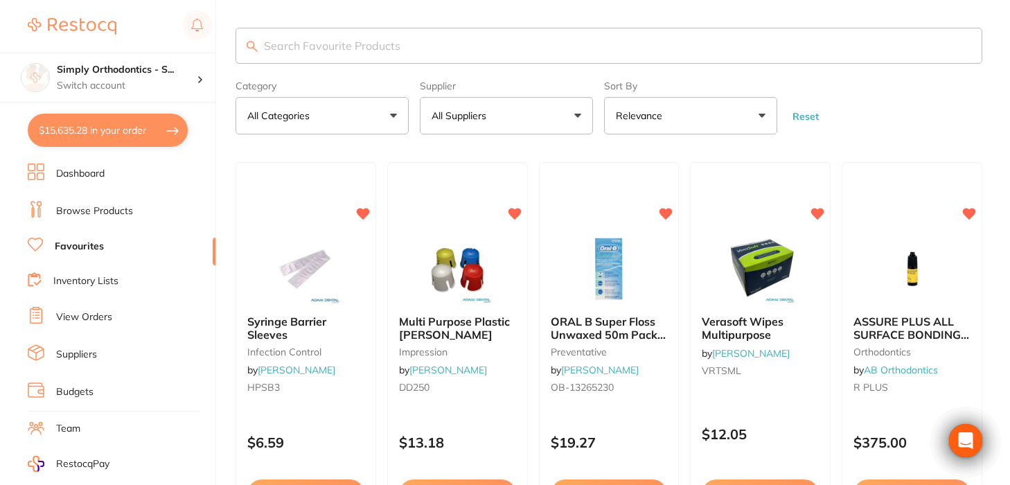
click at [516, 109] on button "All Suppliers" at bounding box center [506, 115] width 173 height 37
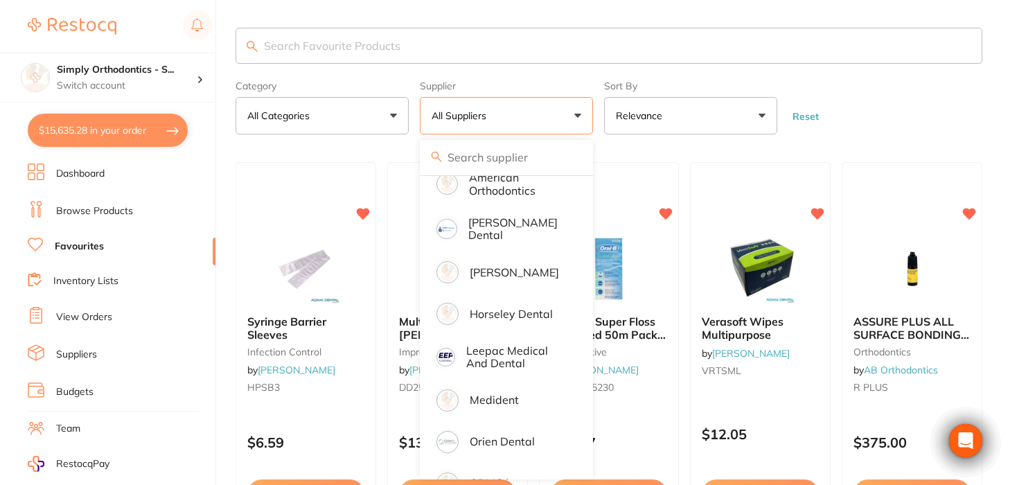
click at [536, 119] on button "All Suppliers" at bounding box center [506, 115] width 173 height 37
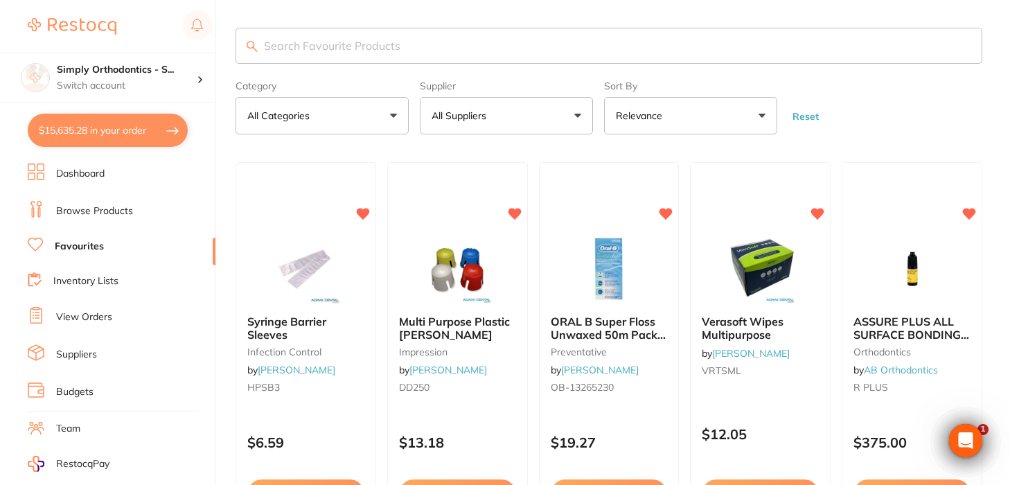
click at [500, 121] on button "All Suppliers" at bounding box center [506, 115] width 173 height 37
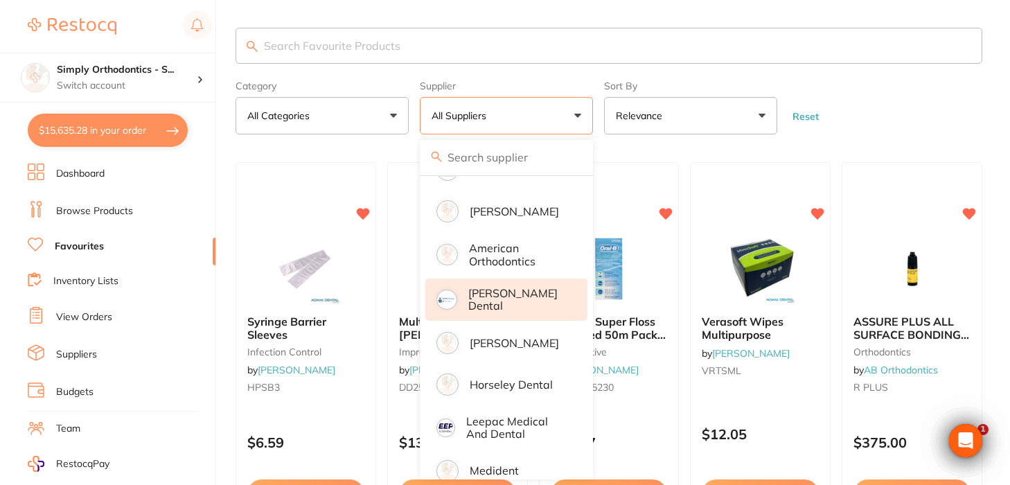
scroll to position [67, 0]
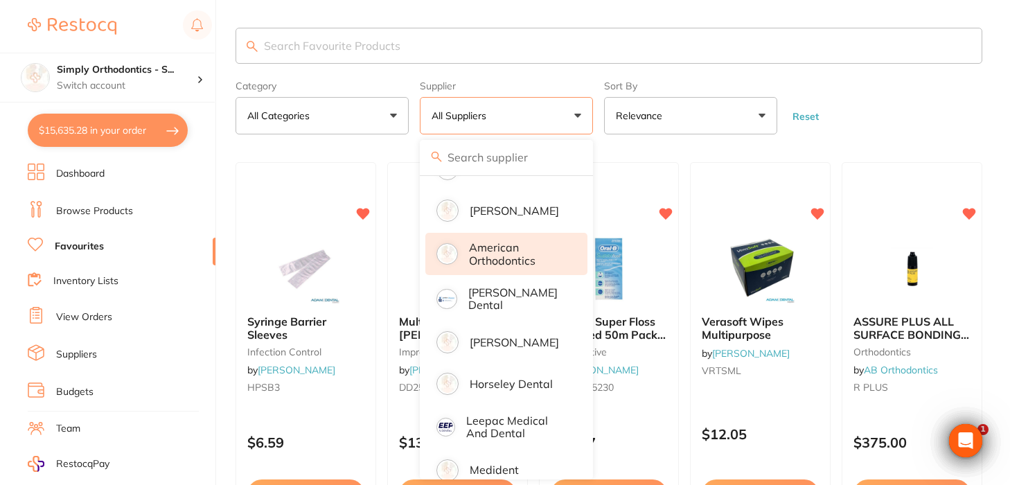
click at [482, 264] on p "American Orthodontics" at bounding box center [518, 254] width 99 height 26
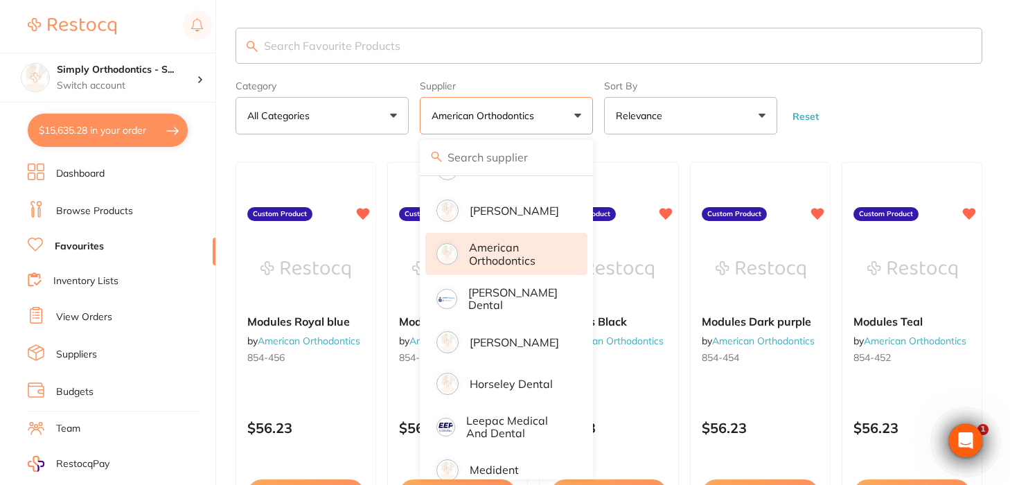
scroll to position [0, 0]
click at [899, 98] on form "Category All Categories All Categories No categories found Clear Category false…" at bounding box center [609, 105] width 747 height 60
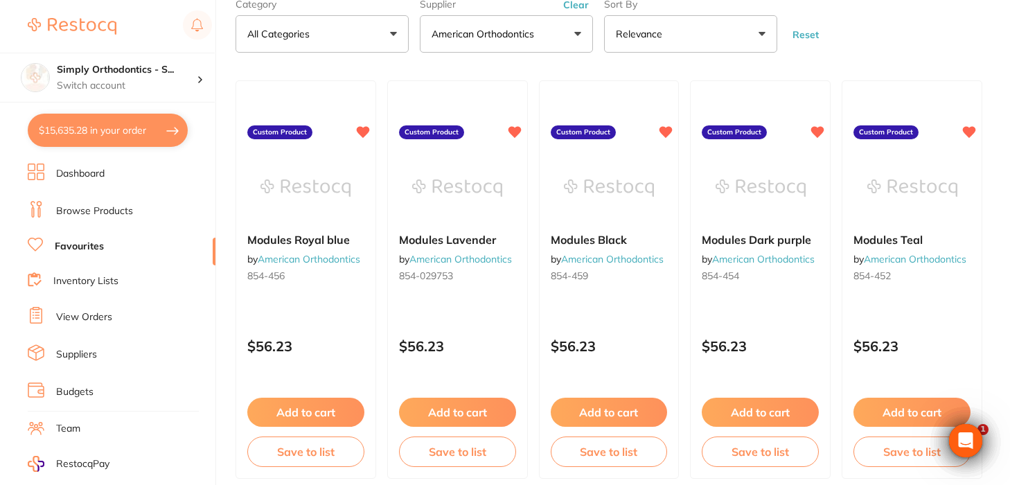
scroll to position [80, 0]
